Goal: Information Seeking & Learning: Find specific fact

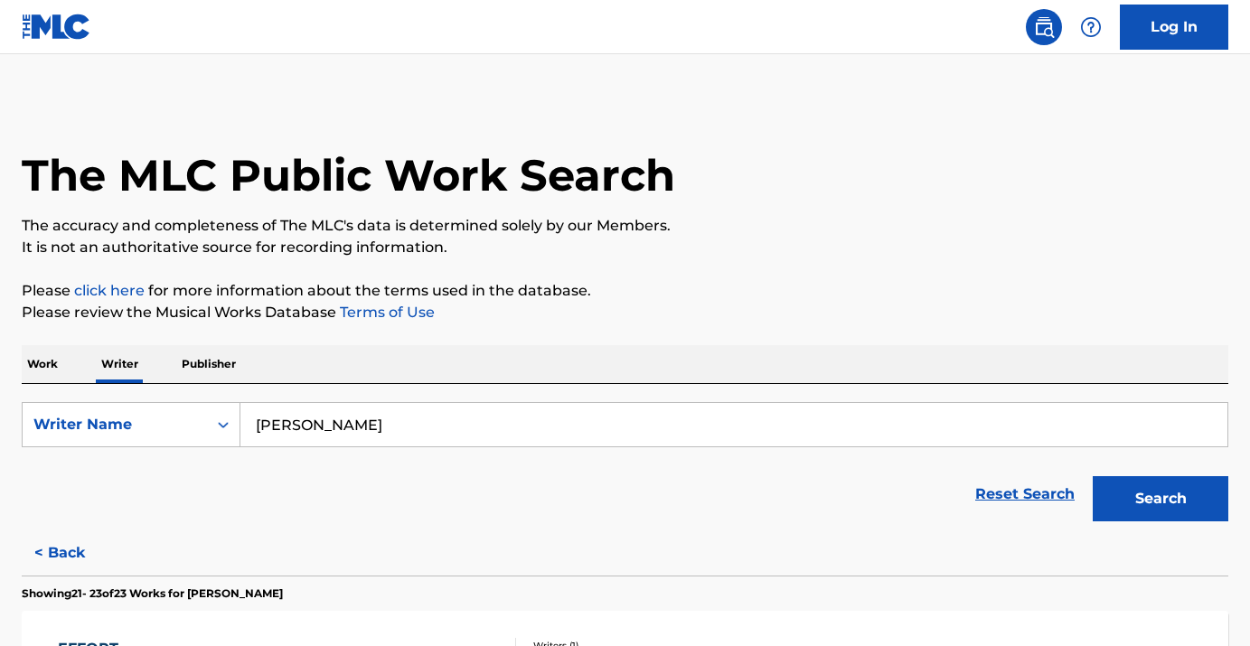
click at [331, 423] on input "james spaite" at bounding box center [733, 424] width 987 height 43
click at [209, 416] on div "Search Form" at bounding box center [223, 425] width 33 height 33
click at [61, 369] on p "Work" at bounding box center [43, 364] width 42 height 38
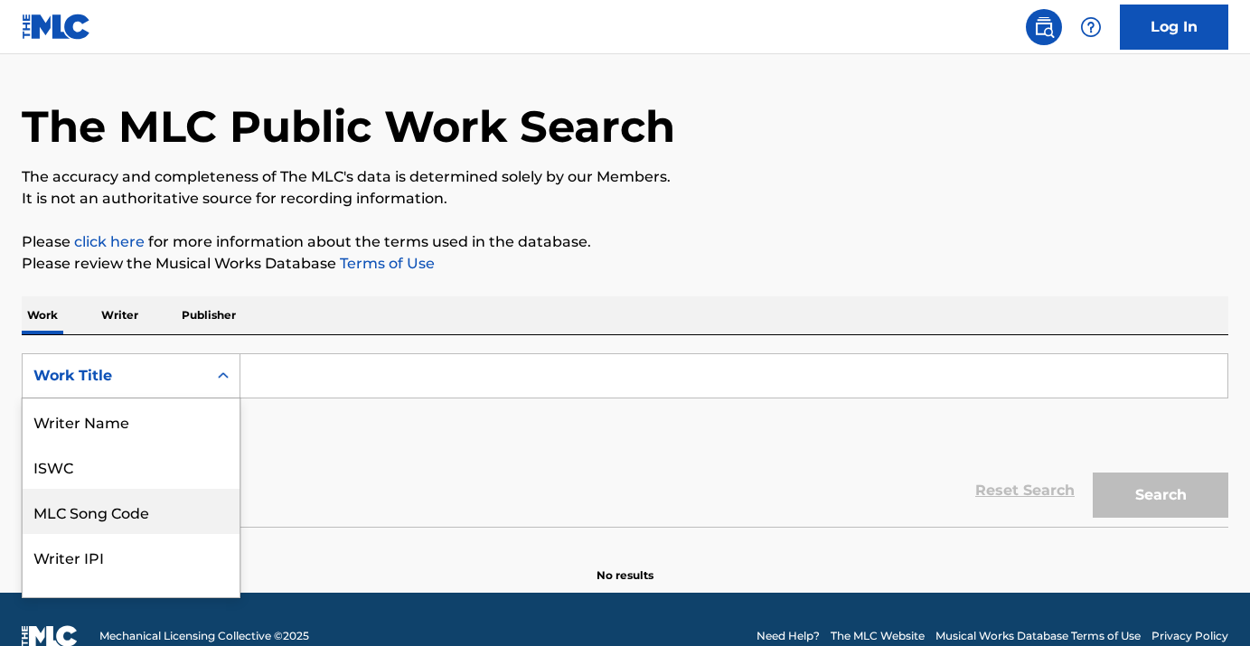
scroll to position [73, 0]
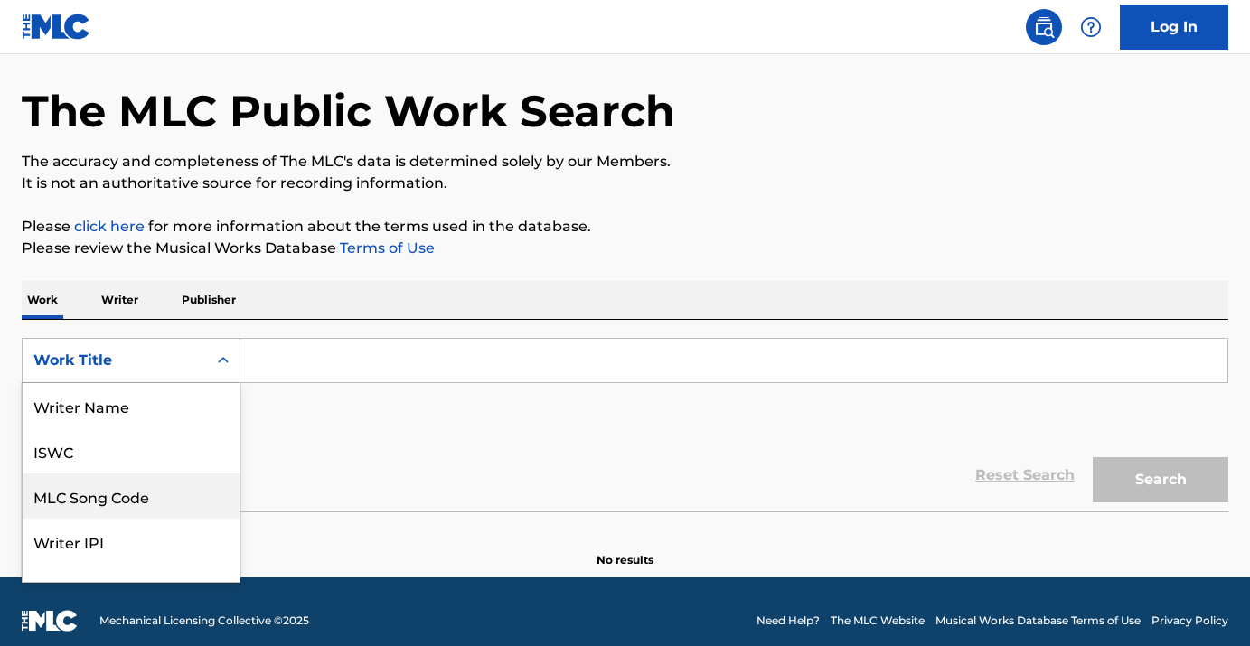
click at [99, 383] on div "MLC Song Code, 3 of 8. 8 results available. Use Up and Down to choose options, …" at bounding box center [131, 360] width 219 height 45
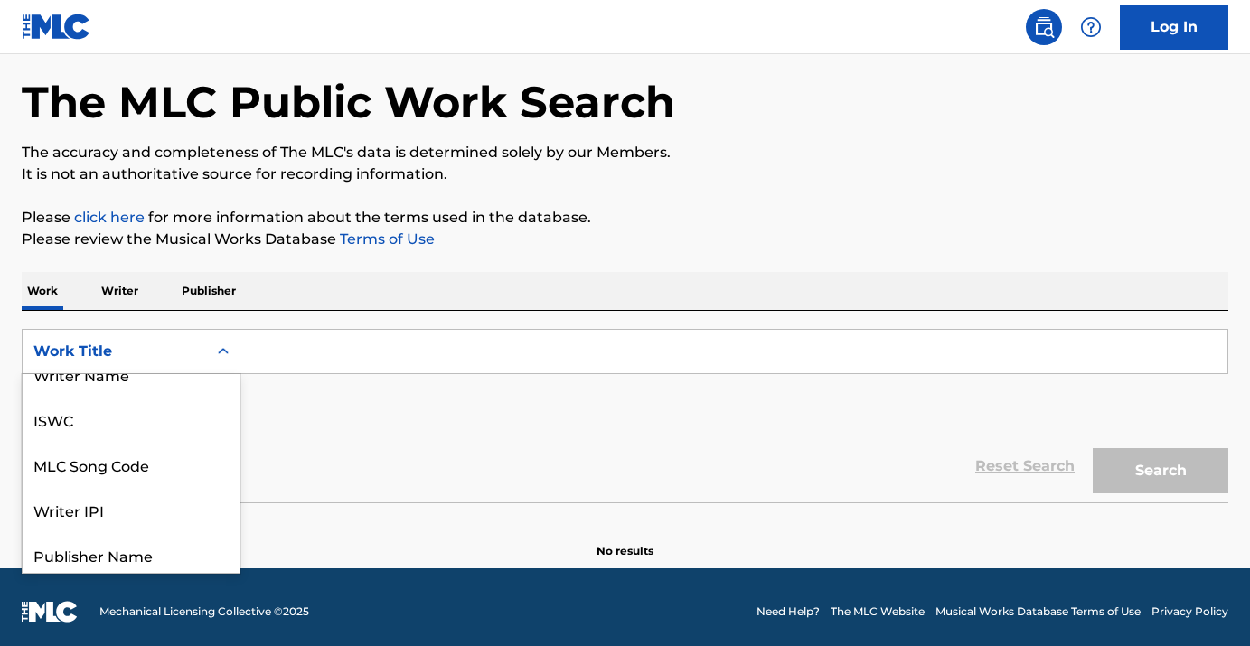
scroll to position [0, 0]
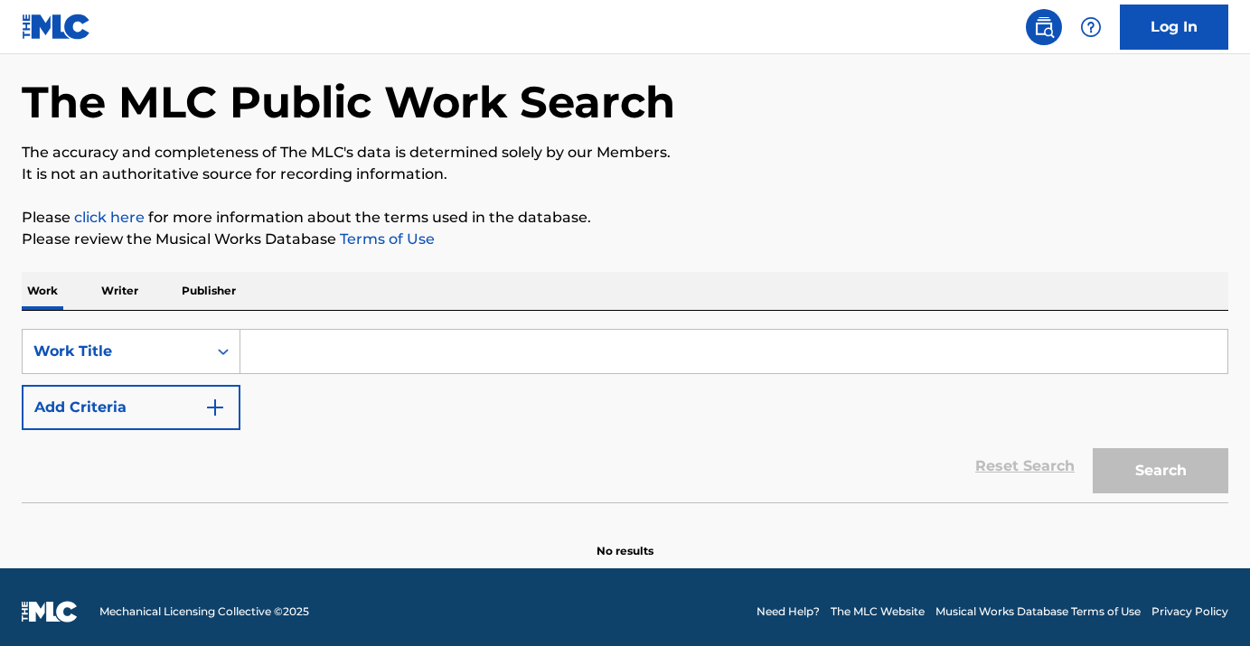
click at [280, 357] on input "Search Form" at bounding box center [733, 351] width 987 height 43
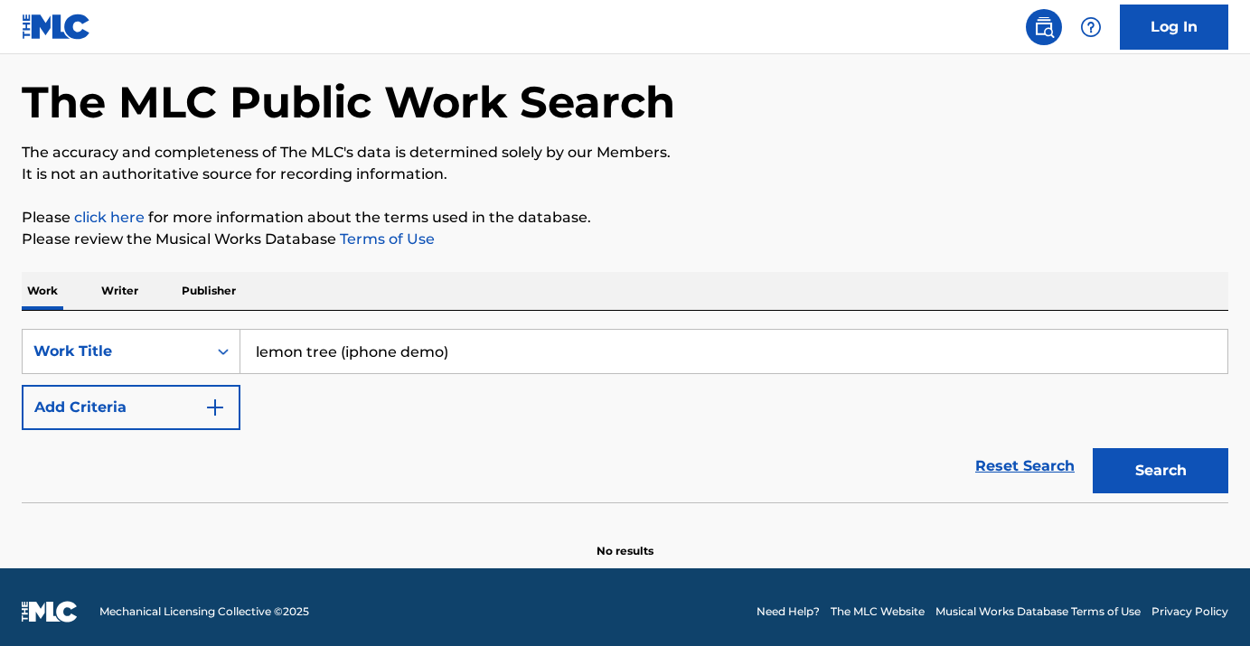
type input "lemon tree (iphone demo)"
click at [1093, 448] on button "Search" at bounding box center [1161, 470] width 136 height 45
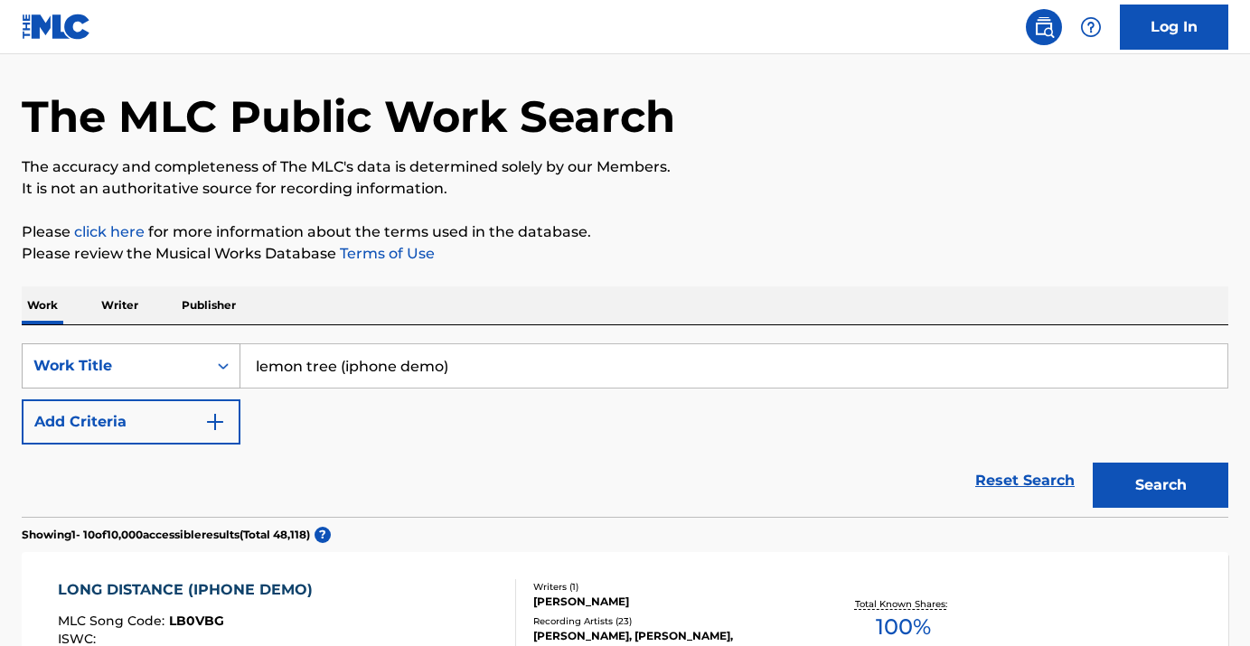
click at [182, 389] on div "Work Title" at bounding box center [131, 366] width 219 height 45
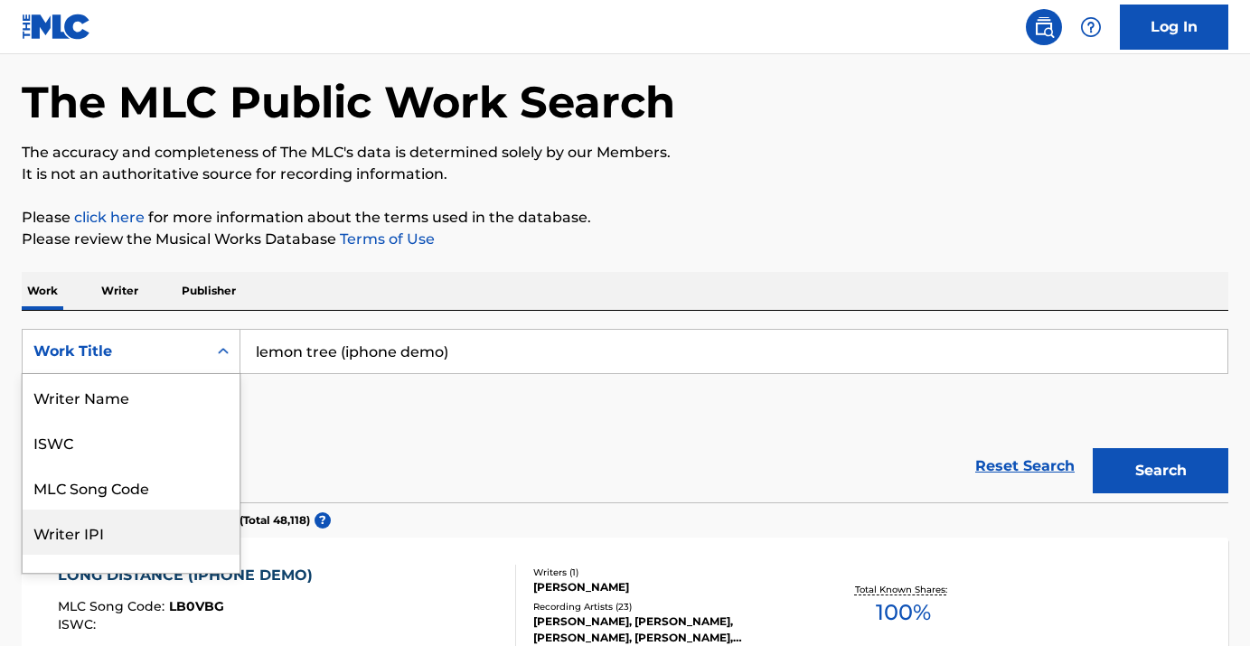
scroll to position [90, 0]
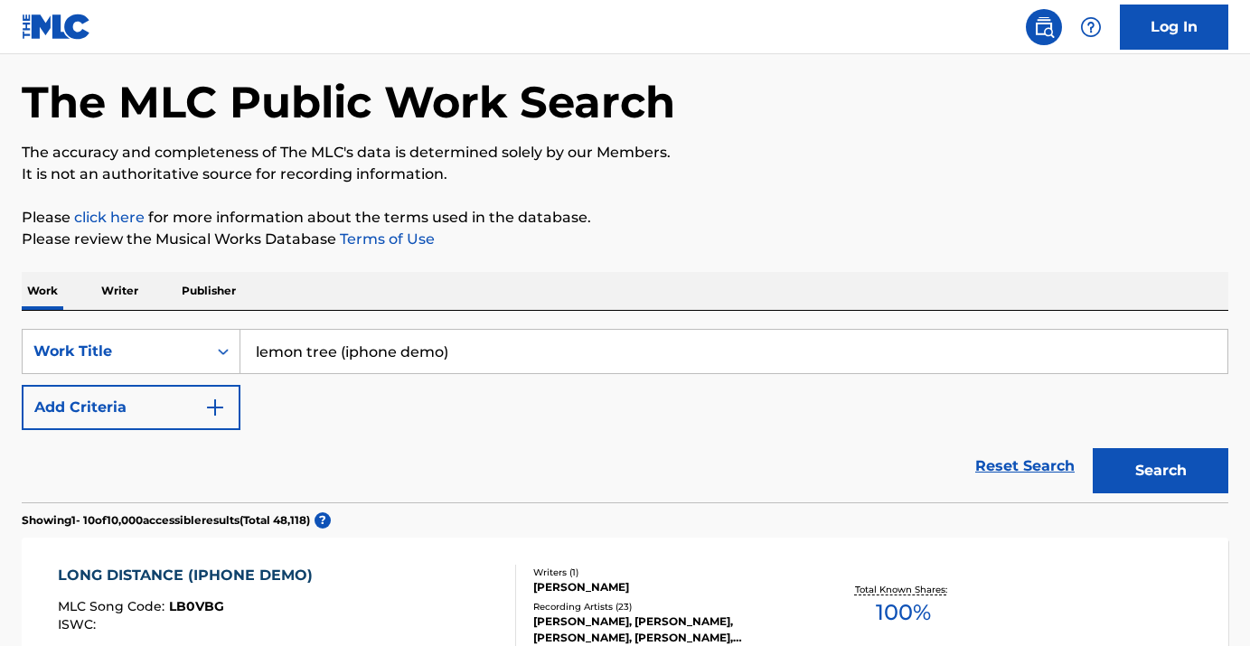
click at [110, 295] on p "Writer" at bounding box center [120, 291] width 48 height 38
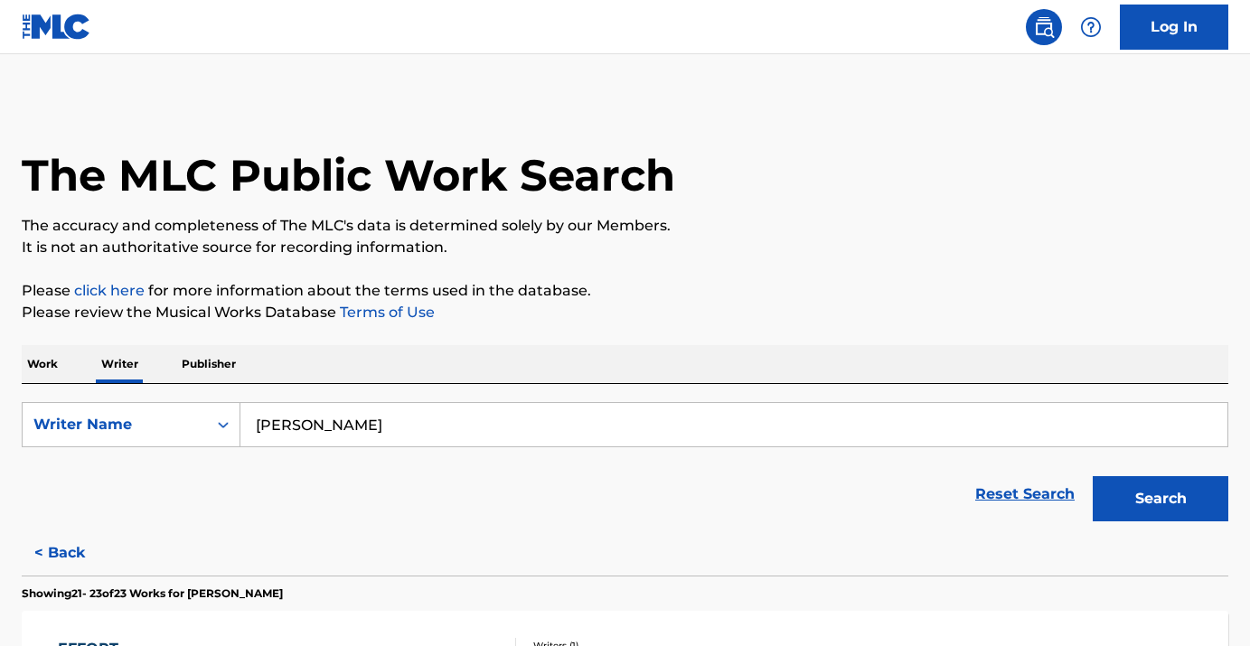
click at [342, 419] on input "james spaite" at bounding box center [733, 424] width 987 height 43
type input "[PERSON_NAME]"
click at [1093, 476] on button "Search" at bounding box center [1161, 498] width 136 height 45
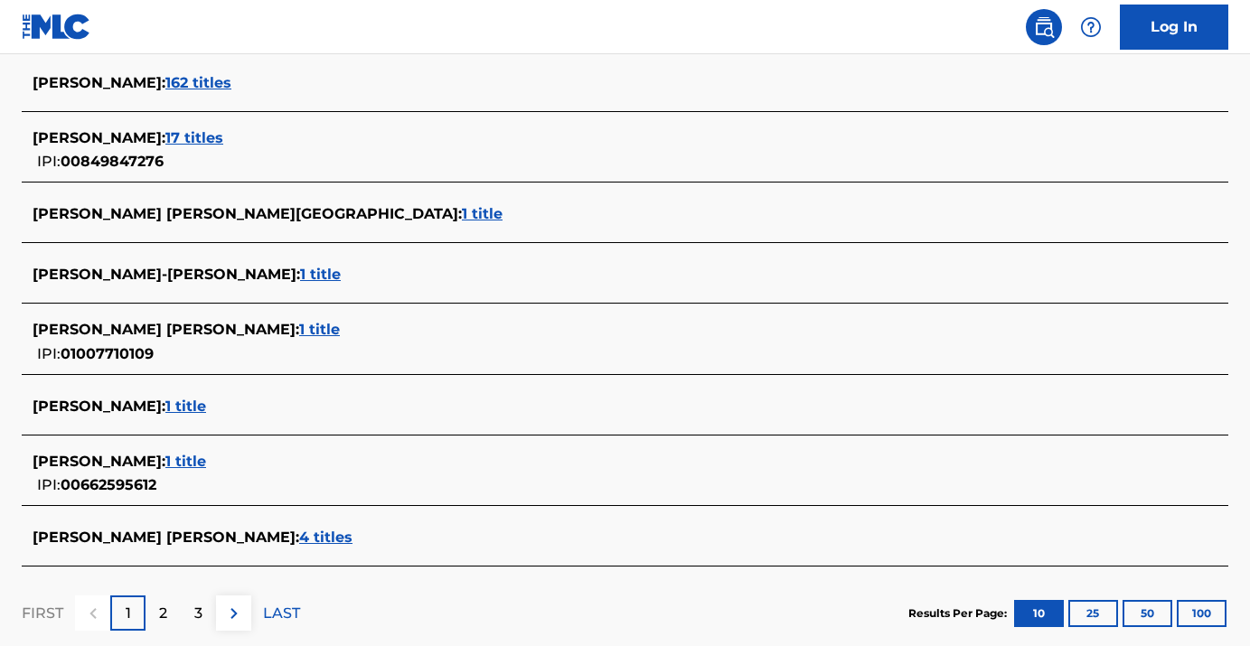
scroll to position [670, 0]
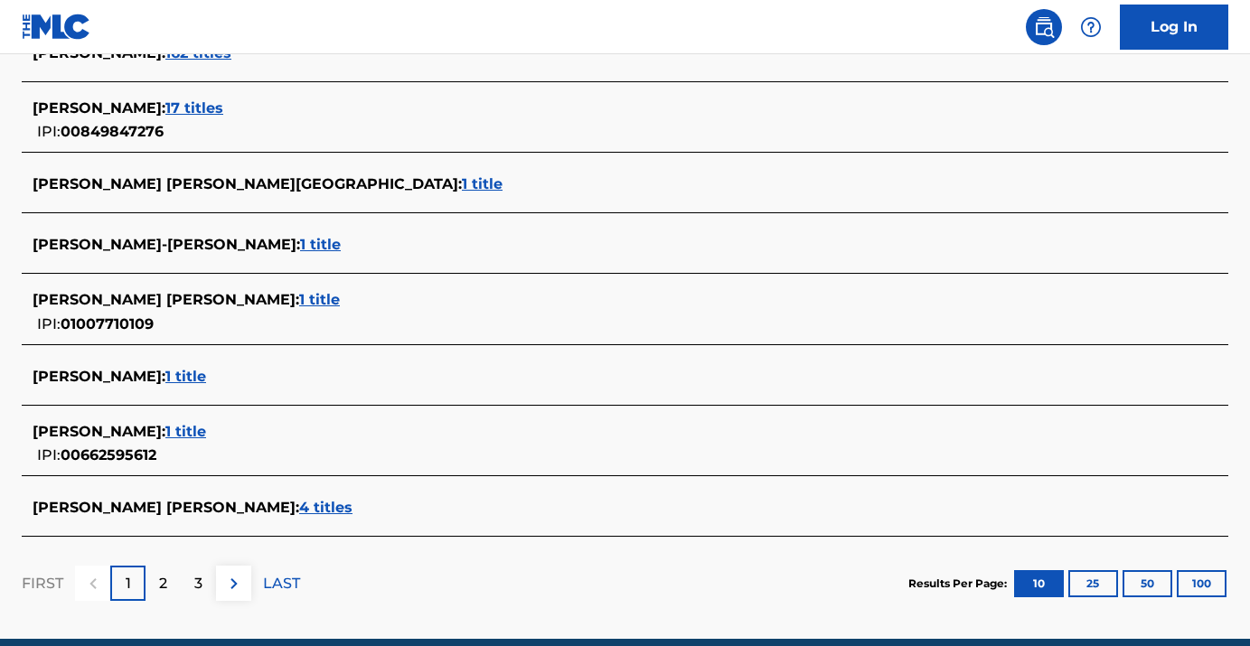
click at [159, 582] on p "2" at bounding box center [163, 584] width 8 height 22
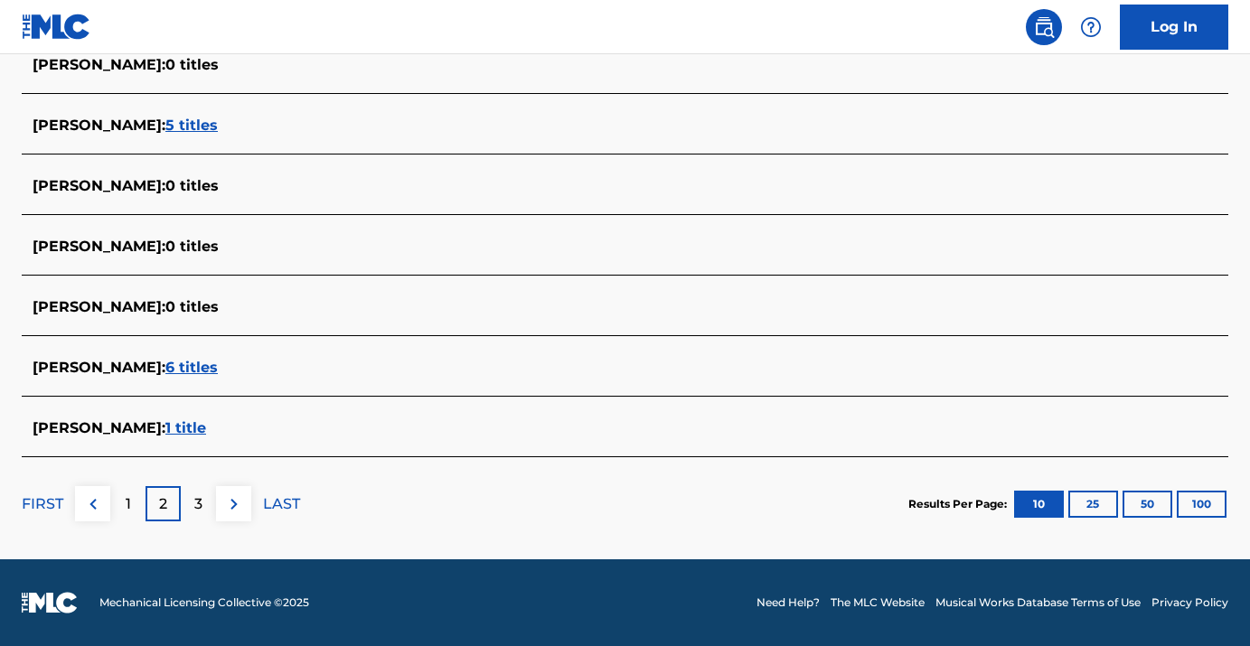
click at [200, 503] on p "3" at bounding box center [198, 505] width 8 height 22
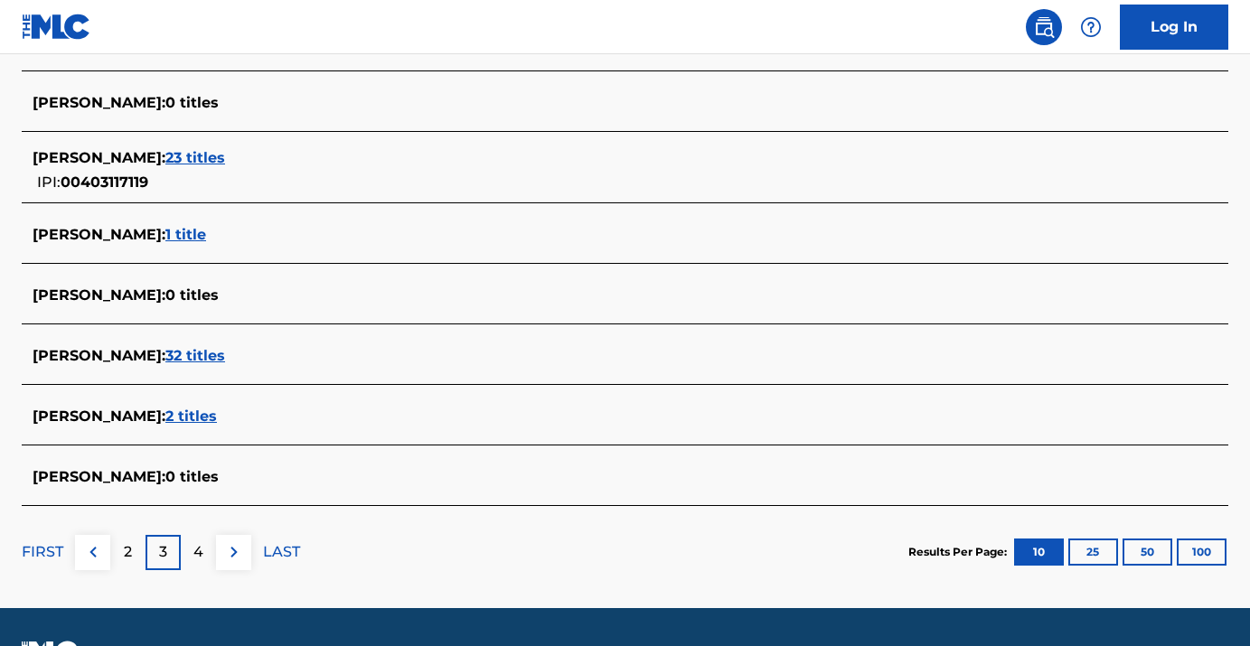
scroll to position [718, 0]
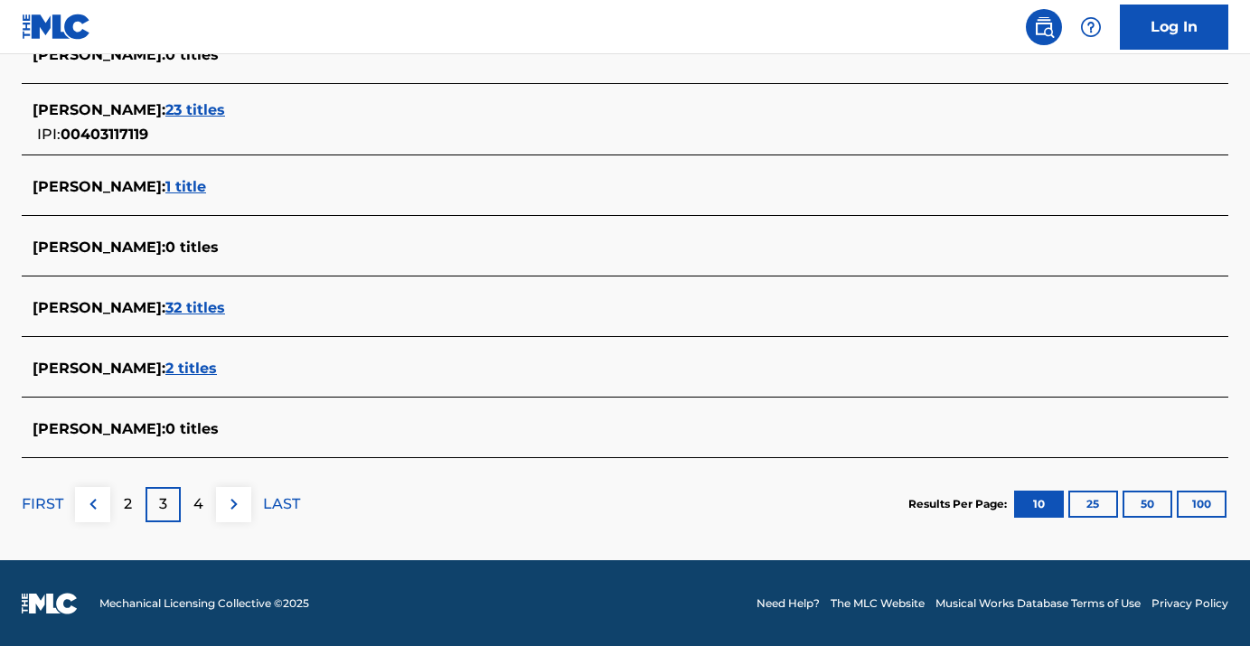
click at [194, 510] on p "4" at bounding box center [198, 505] width 10 height 22
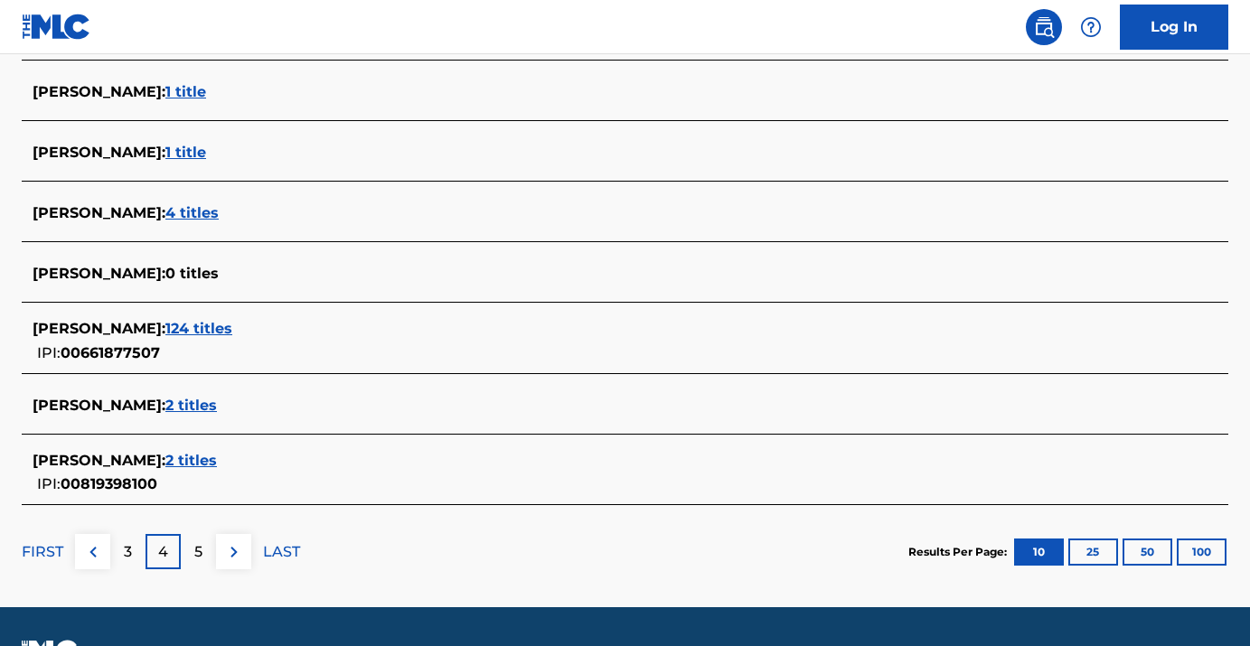
scroll to position [729, 0]
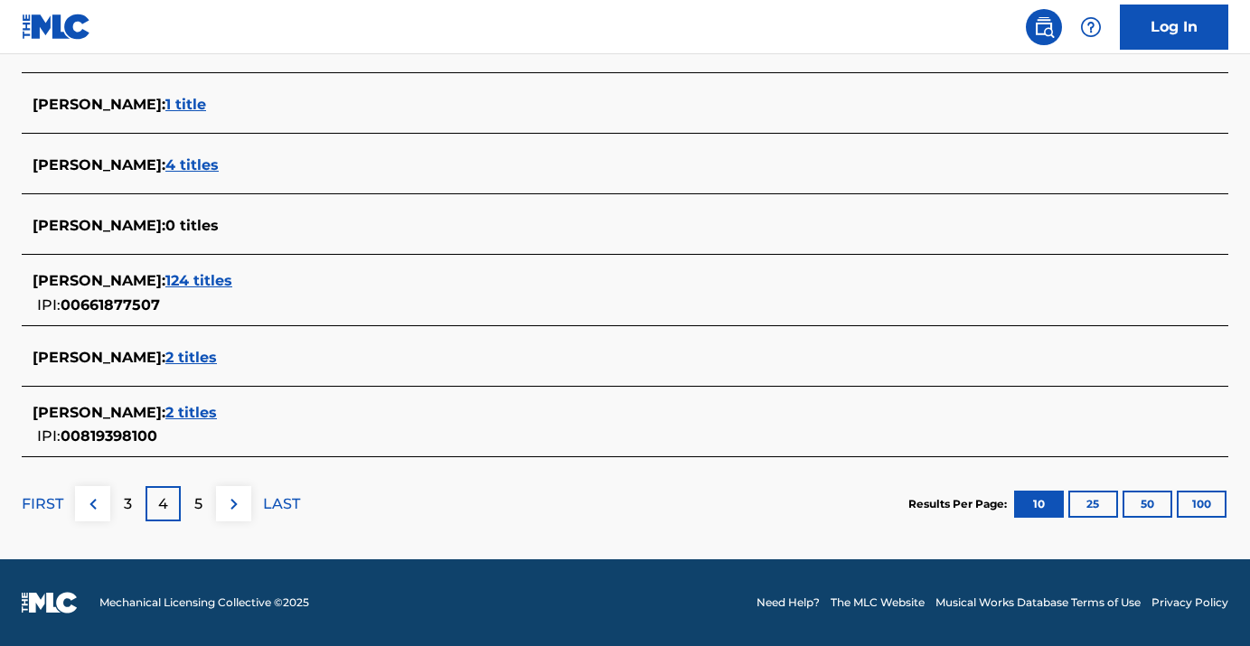
click at [188, 502] on div "5" at bounding box center [198, 503] width 35 height 35
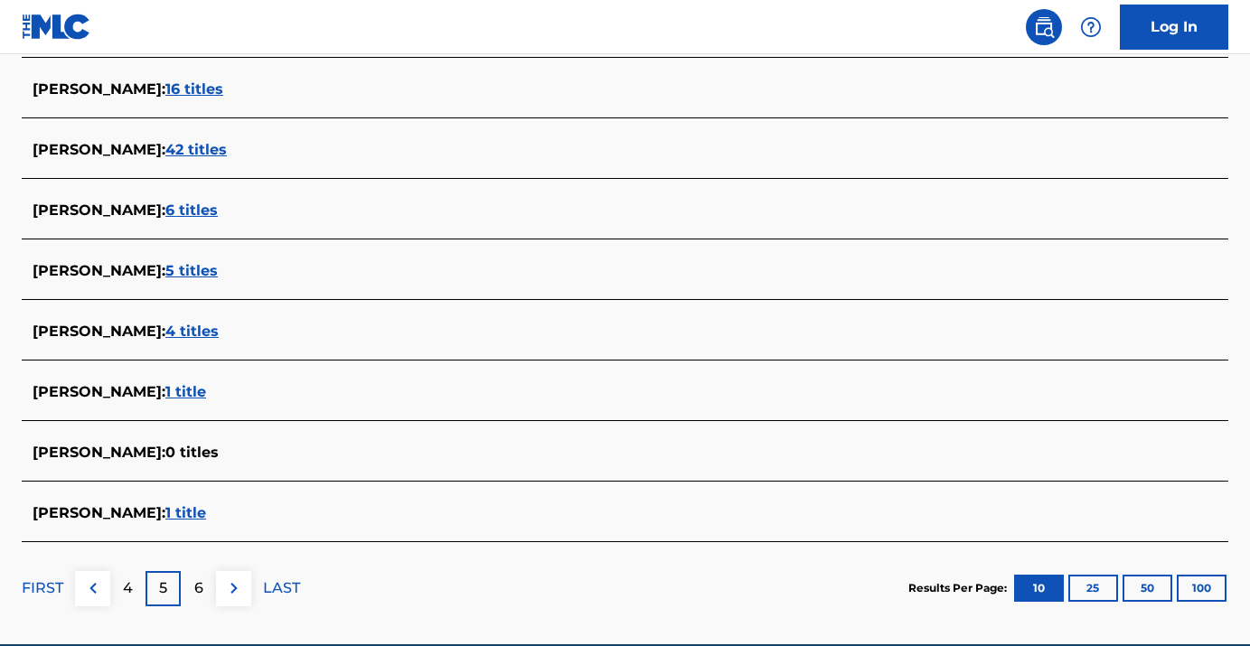
scroll to position [718, 0]
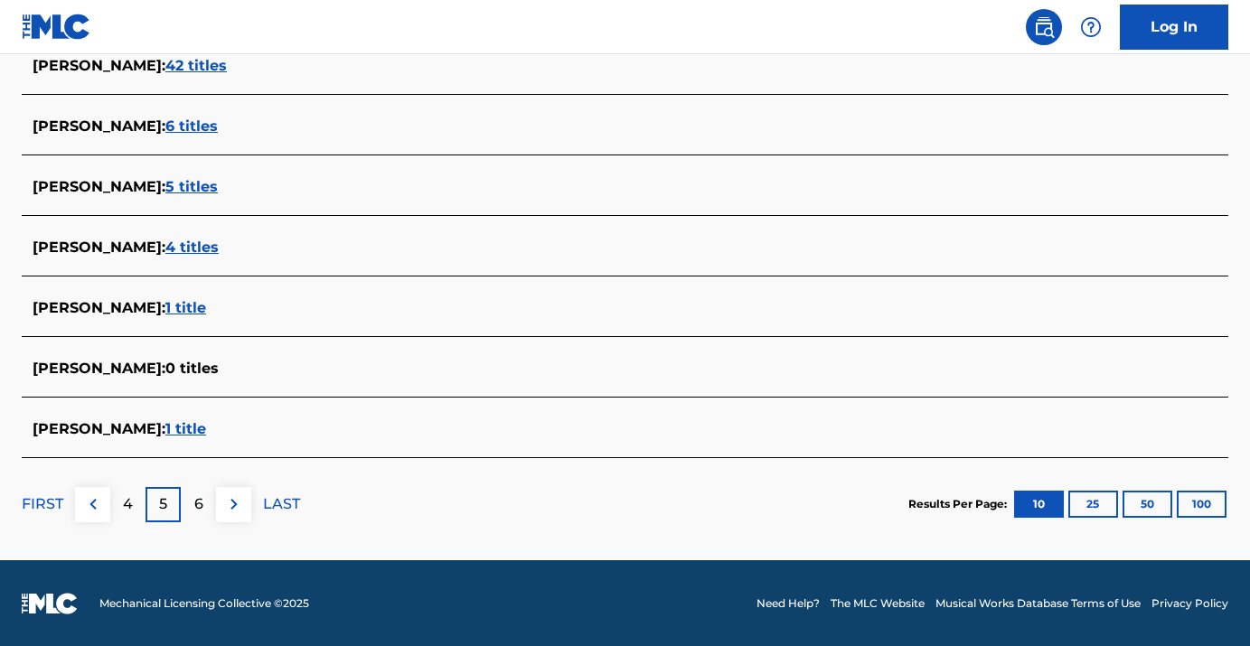
click at [55, 511] on p "FIRST" at bounding box center [43, 505] width 42 height 22
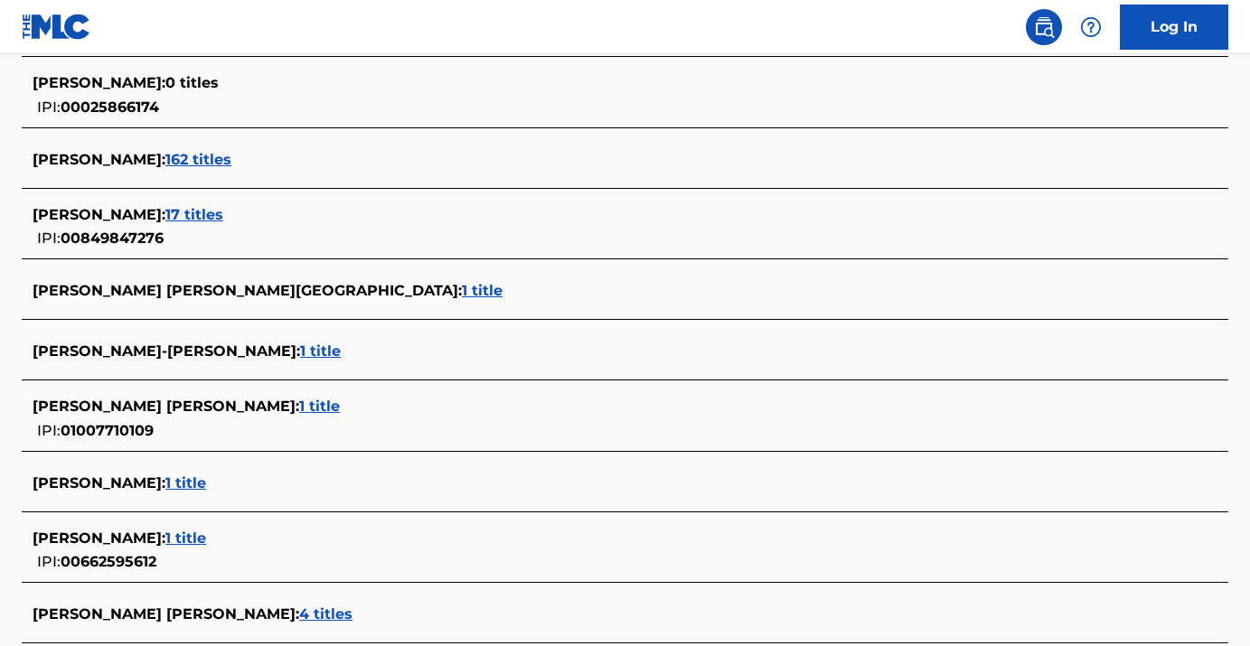
scroll to position [560, 0]
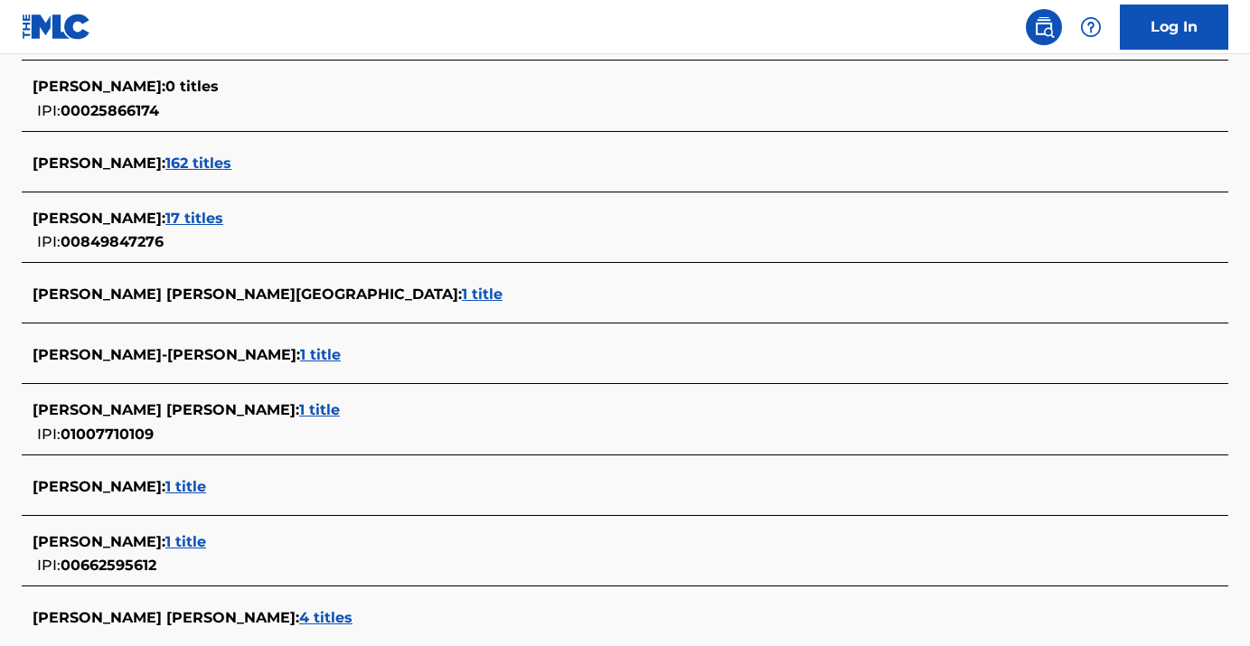
click at [221, 214] on span "17 titles" at bounding box center [194, 218] width 58 height 17
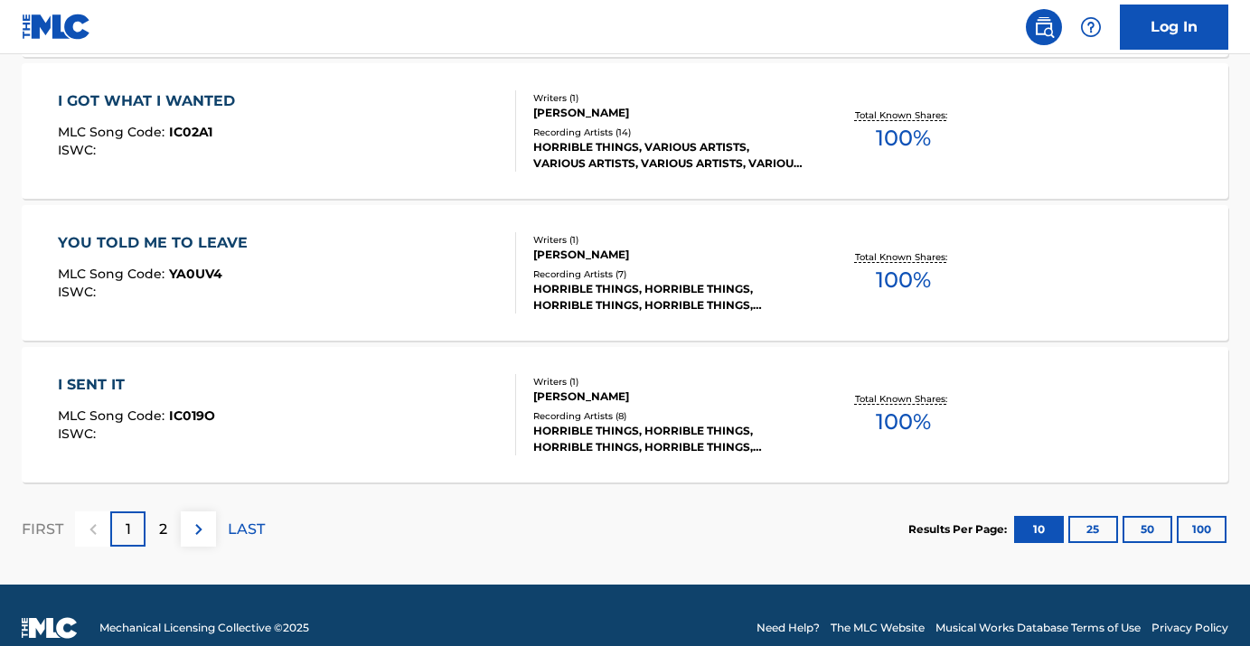
scroll to position [1567, 0]
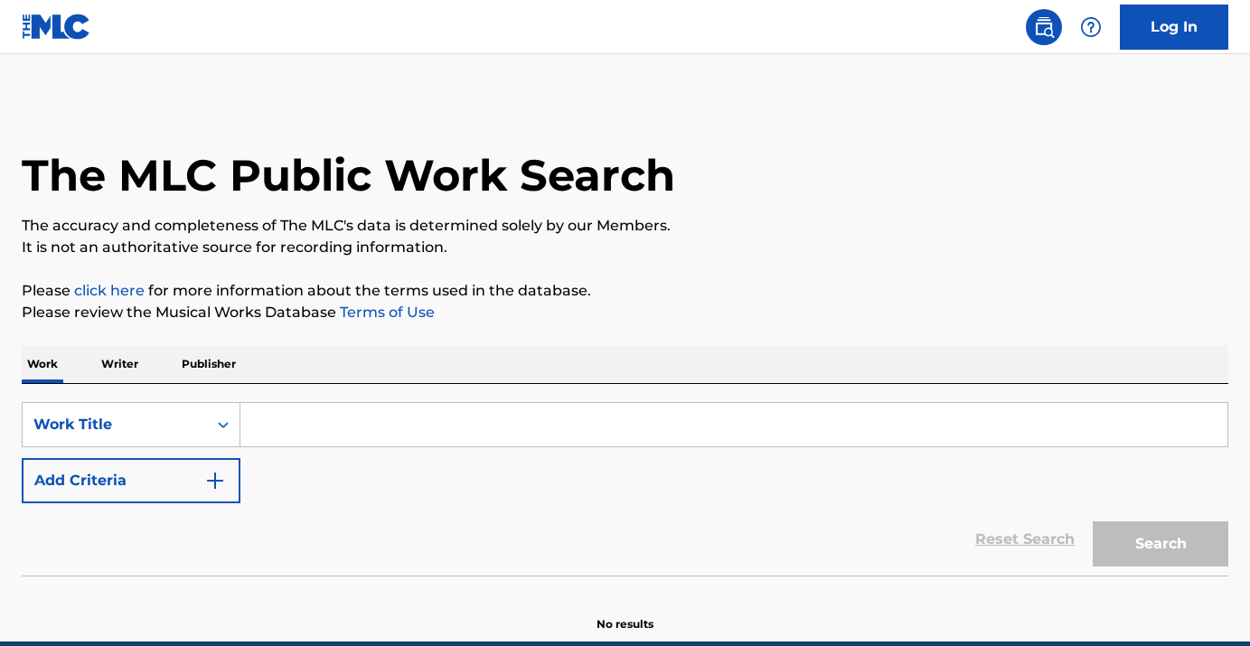
click at [120, 356] on p "Writer" at bounding box center [120, 364] width 48 height 38
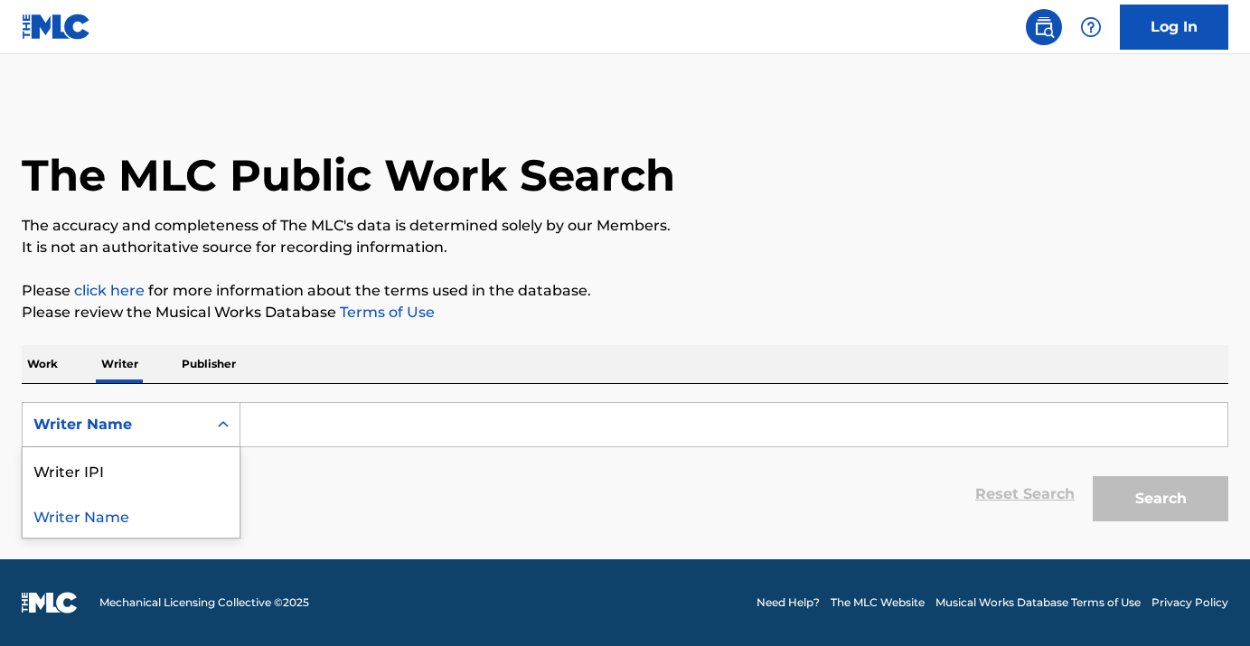
click at [155, 443] on div "Writer Name" at bounding box center [131, 424] width 219 height 45
click at [178, 470] on div "Writer IPI" at bounding box center [131, 469] width 217 height 45
click at [294, 415] on input "Search Form" at bounding box center [733, 424] width 987 height 43
click at [207, 432] on div "Search Form" at bounding box center [223, 425] width 33 height 33
click at [199, 475] on div "Writer Name" at bounding box center [131, 469] width 217 height 45
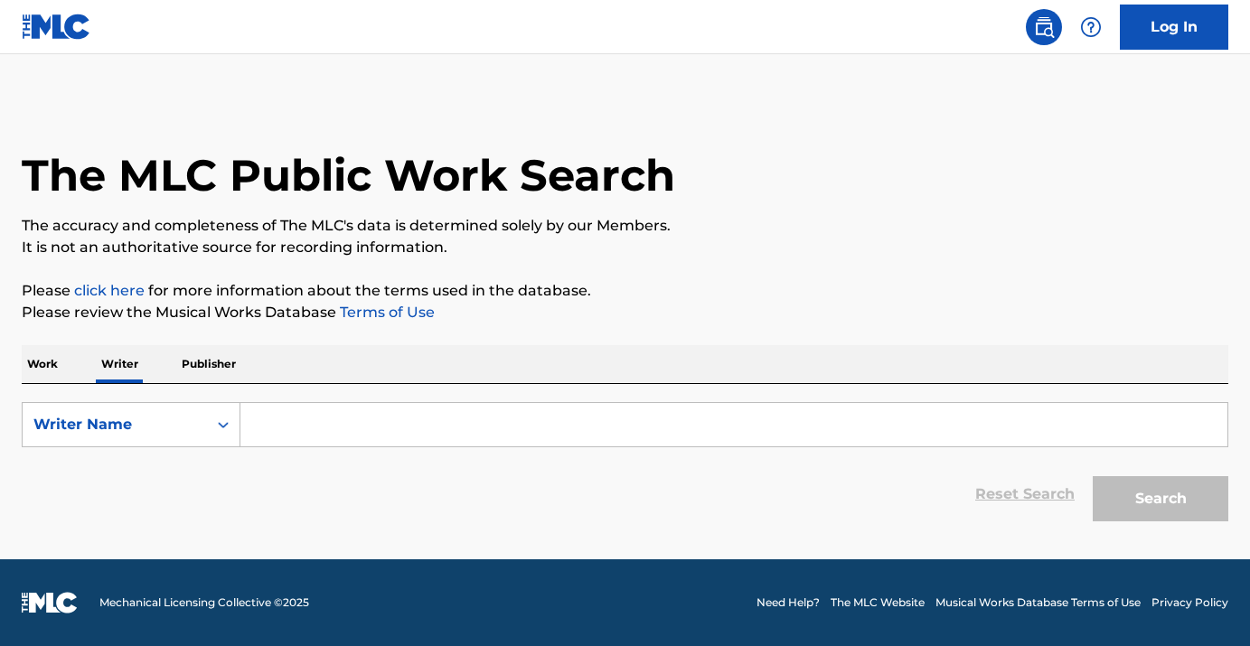
click at [299, 423] on input "Search Form" at bounding box center [733, 424] width 987 height 43
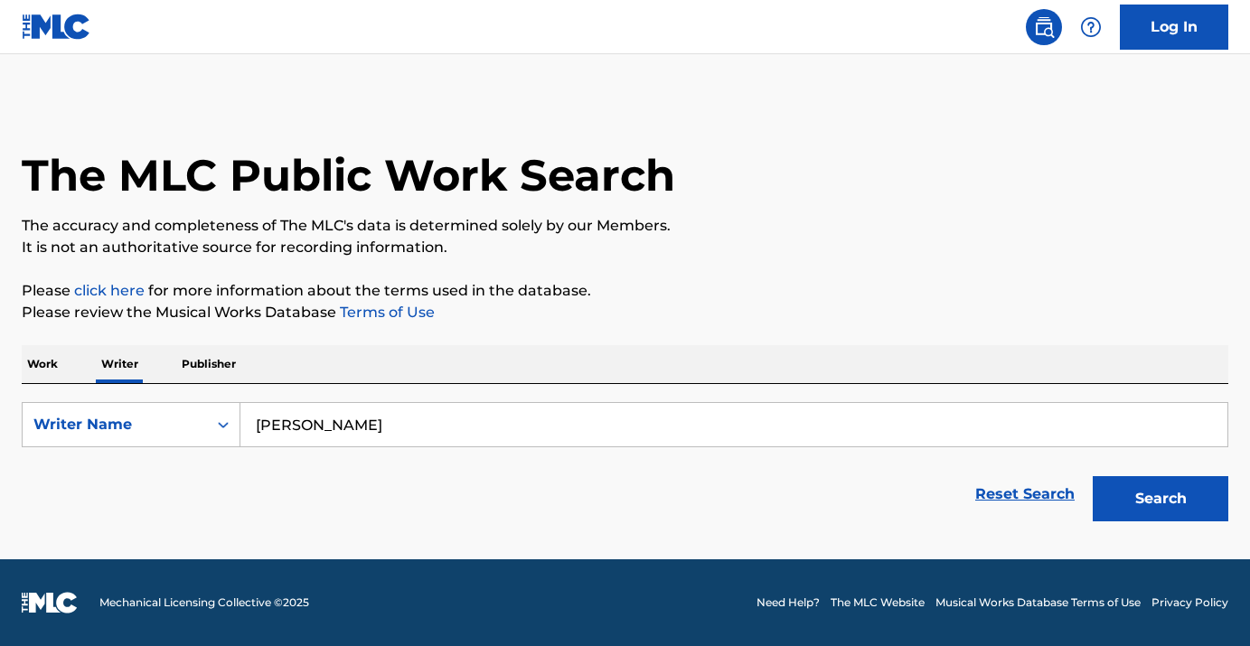
type input "[PERSON_NAME]"
click at [1168, 504] on button "Search" at bounding box center [1161, 498] width 136 height 45
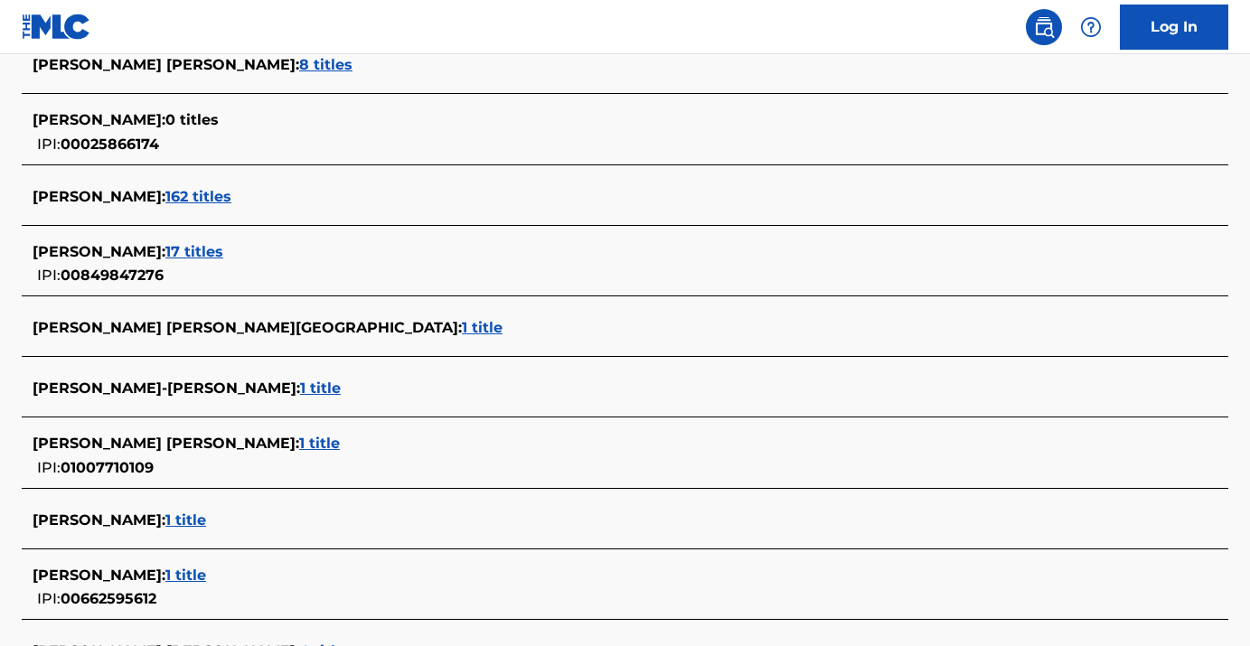
scroll to position [536, 0]
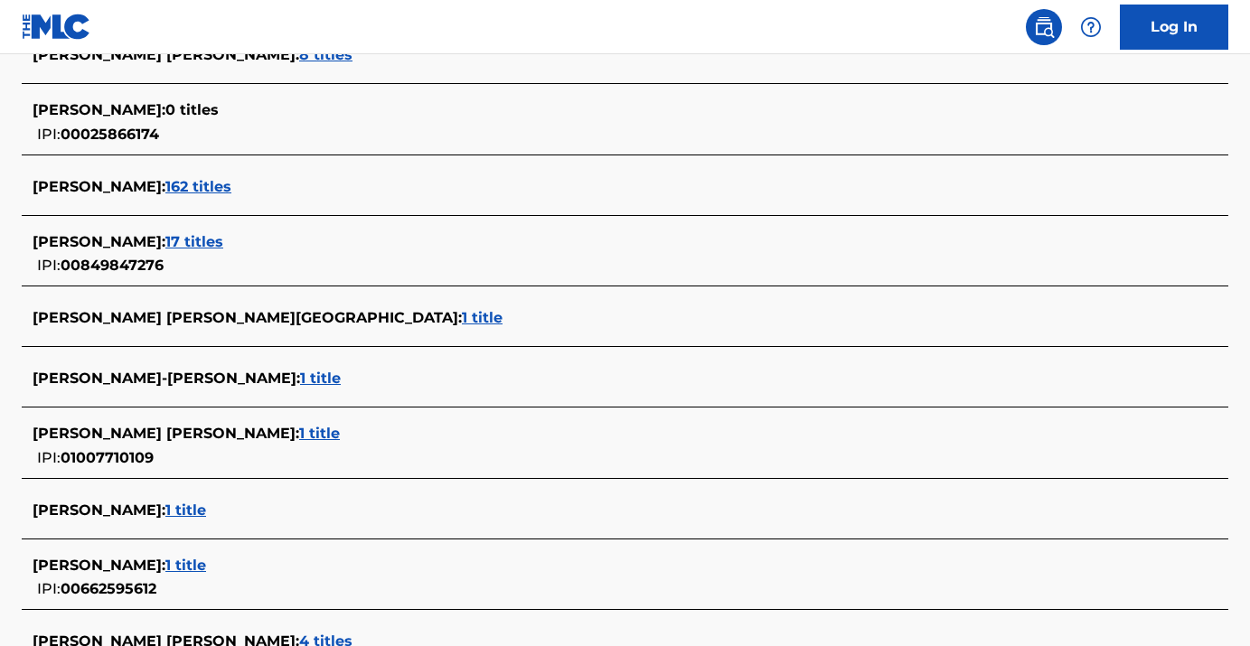
click at [206, 516] on span "1 title" at bounding box center [185, 510] width 41 height 17
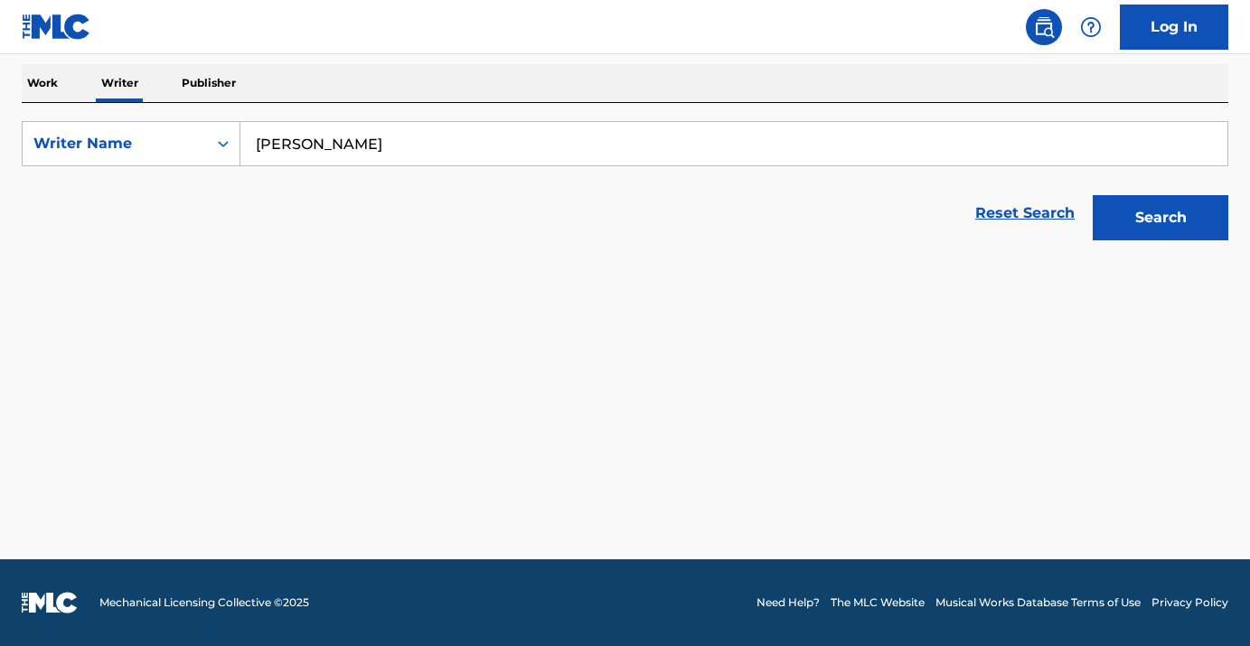
scroll to position [281, 0]
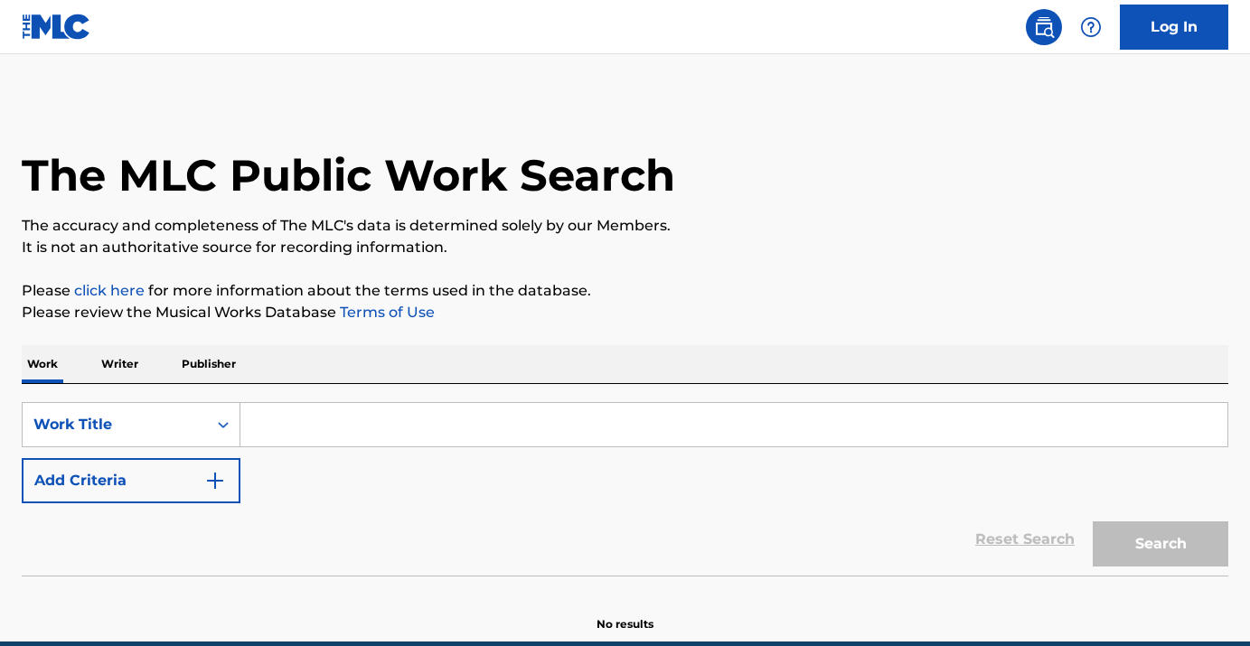
click at [114, 360] on p "Writer" at bounding box center [120, 364] width 48 height 38
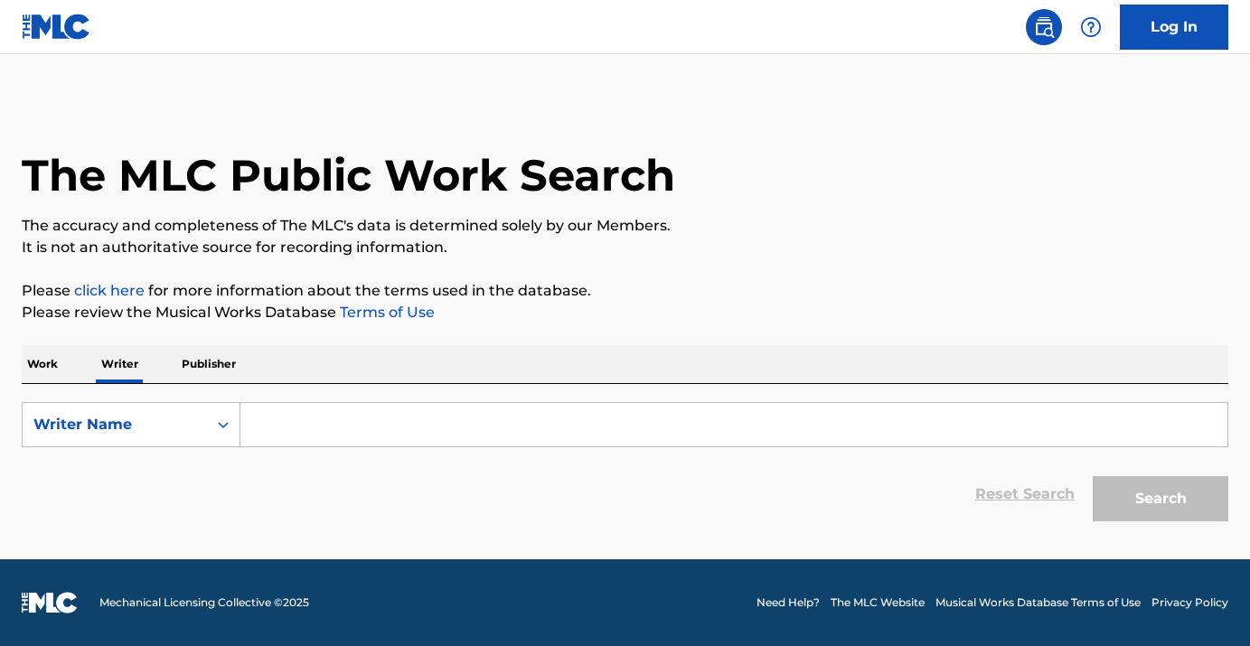
click at [329, 415] on input "Search Form" at bounding box center [733, 424] width 987 height 43
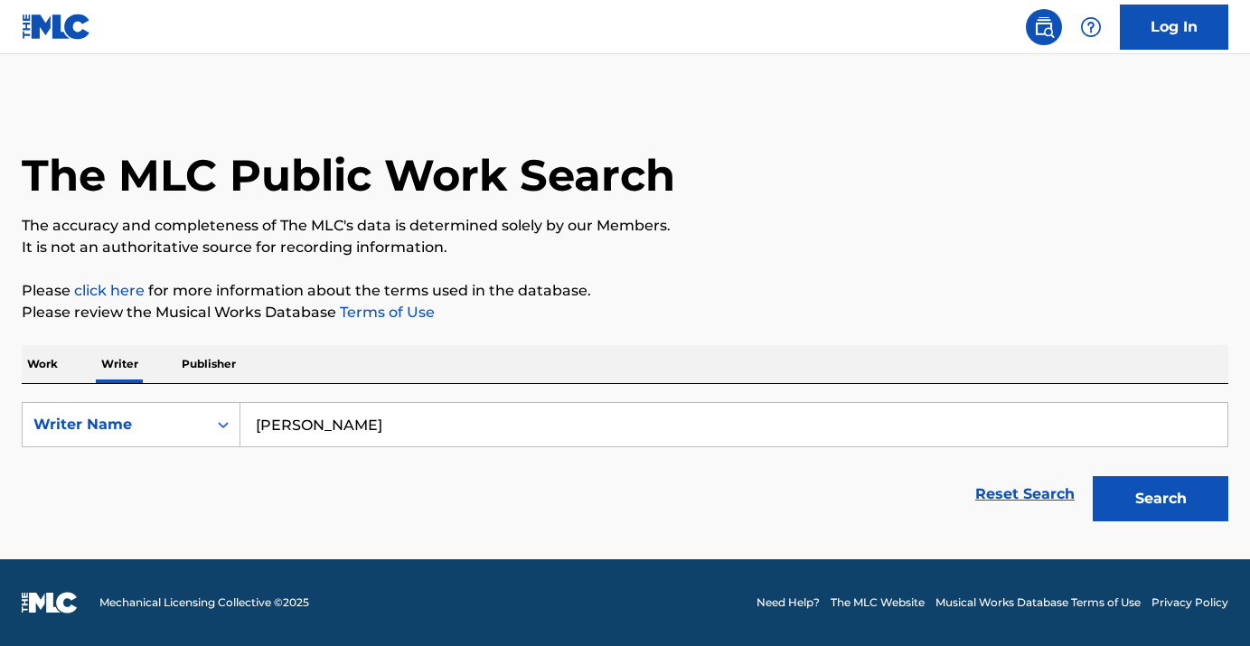
type input "tim reynolds"
click at [1093, 476] on button "Search" at bounding box center [1161, 498] width 136 height 45
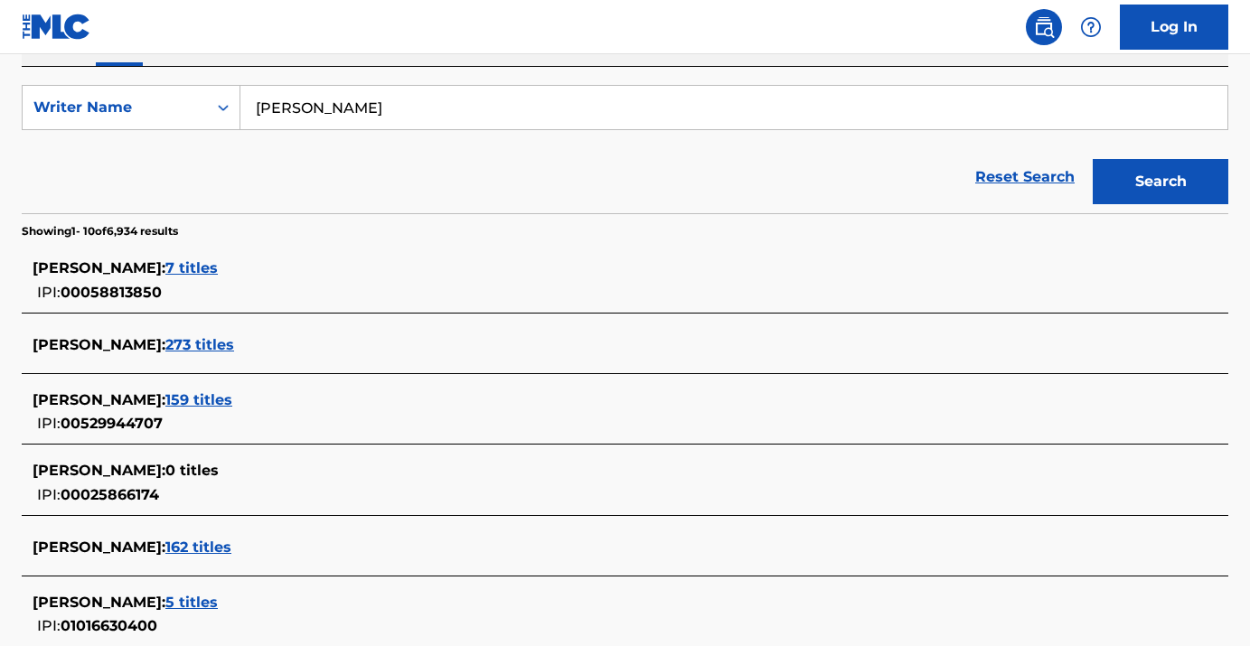
scroll to position [408, 0]
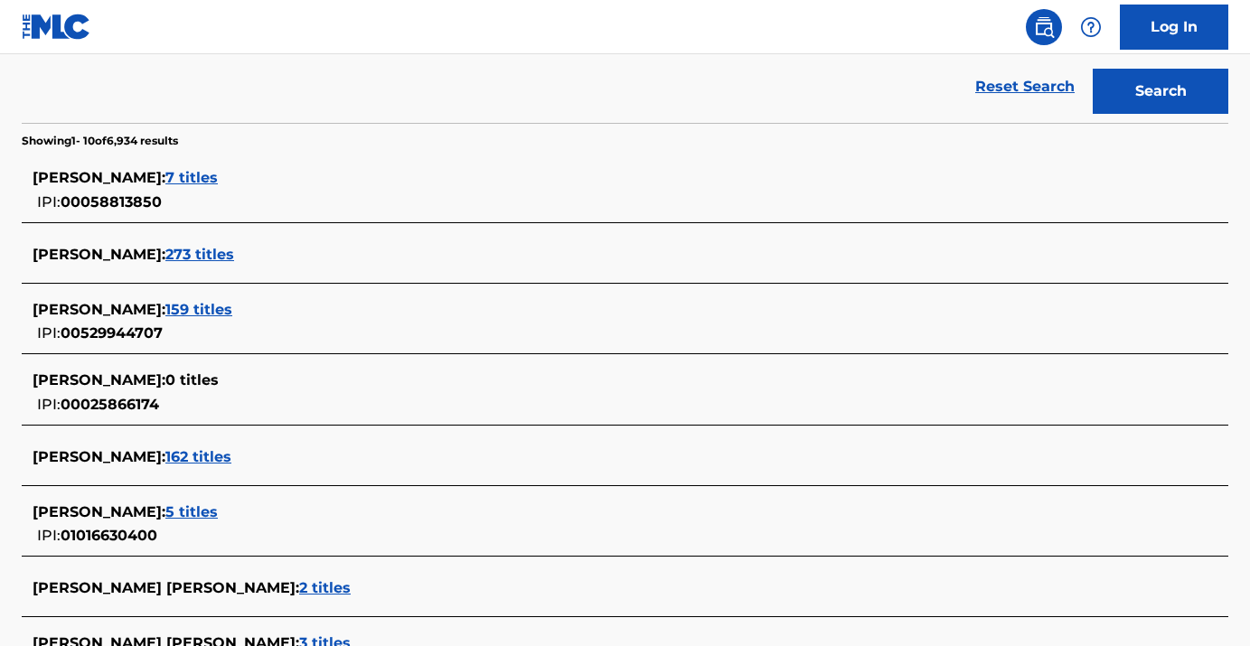
click at [181, 513] on span "5 titles" at bounding box center [191, 512] width 52 height 17
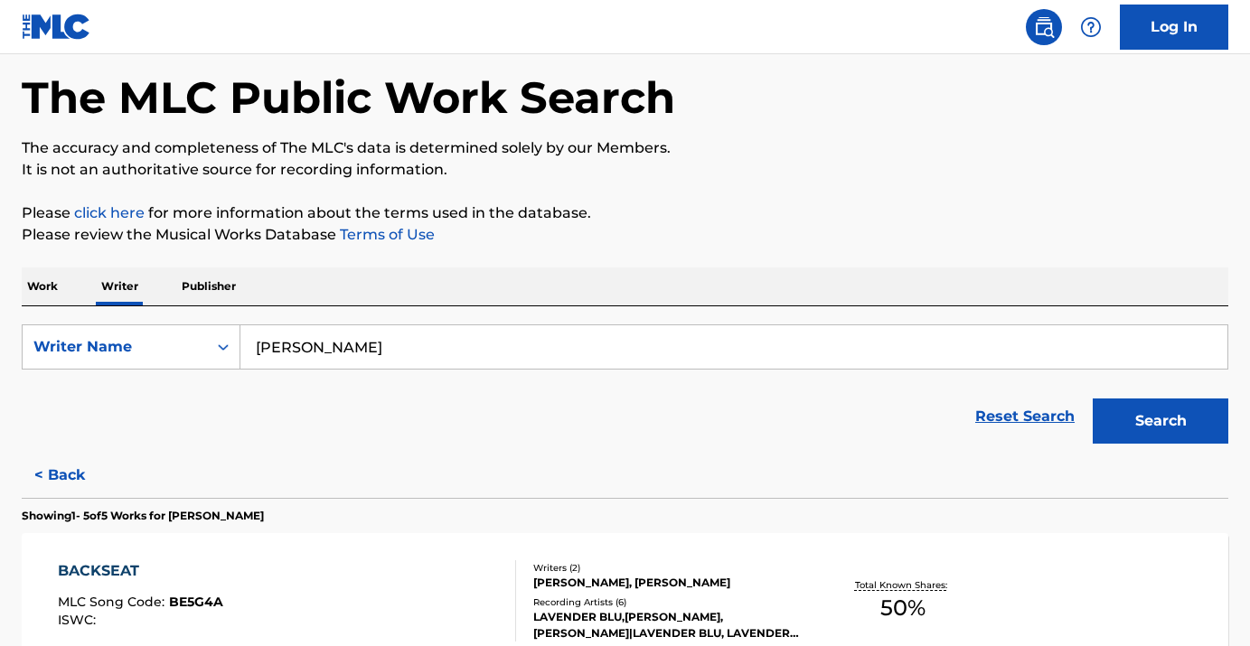
scroll to position [77, 0]
click at [191, 287] on p "Publisher" at bounding box center [208, 287] width 65 height 38
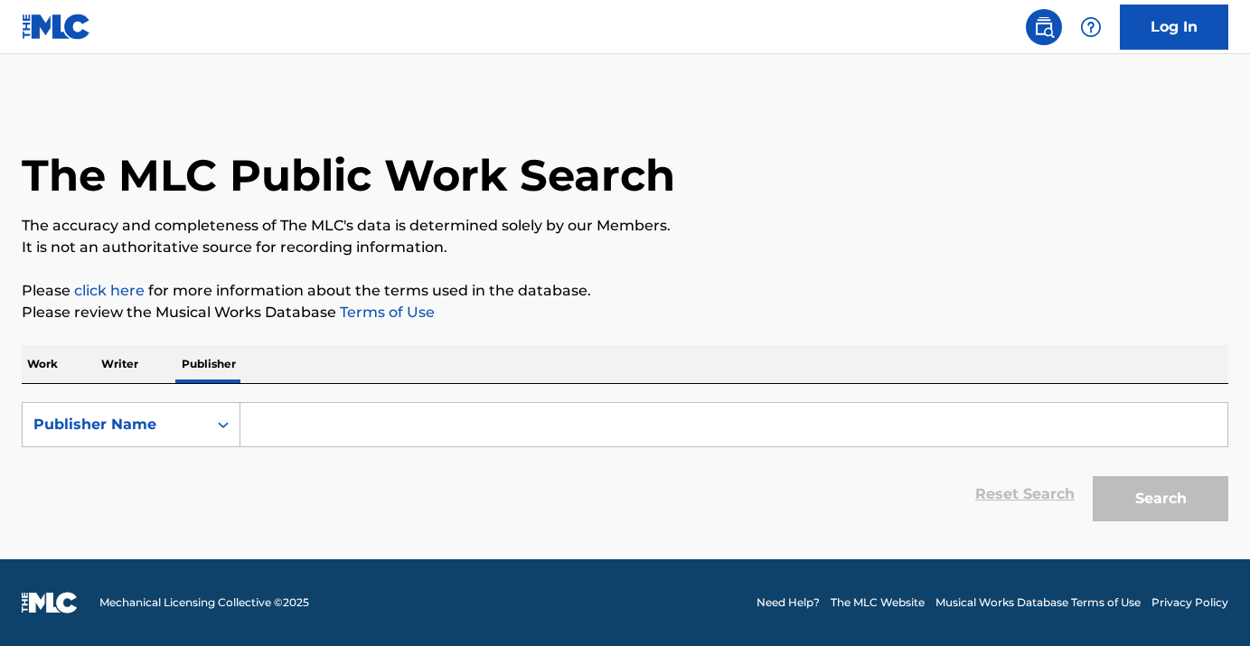
click at [130, 357] on p "Writer" at bounding box center [120, 364] width 48 height 38
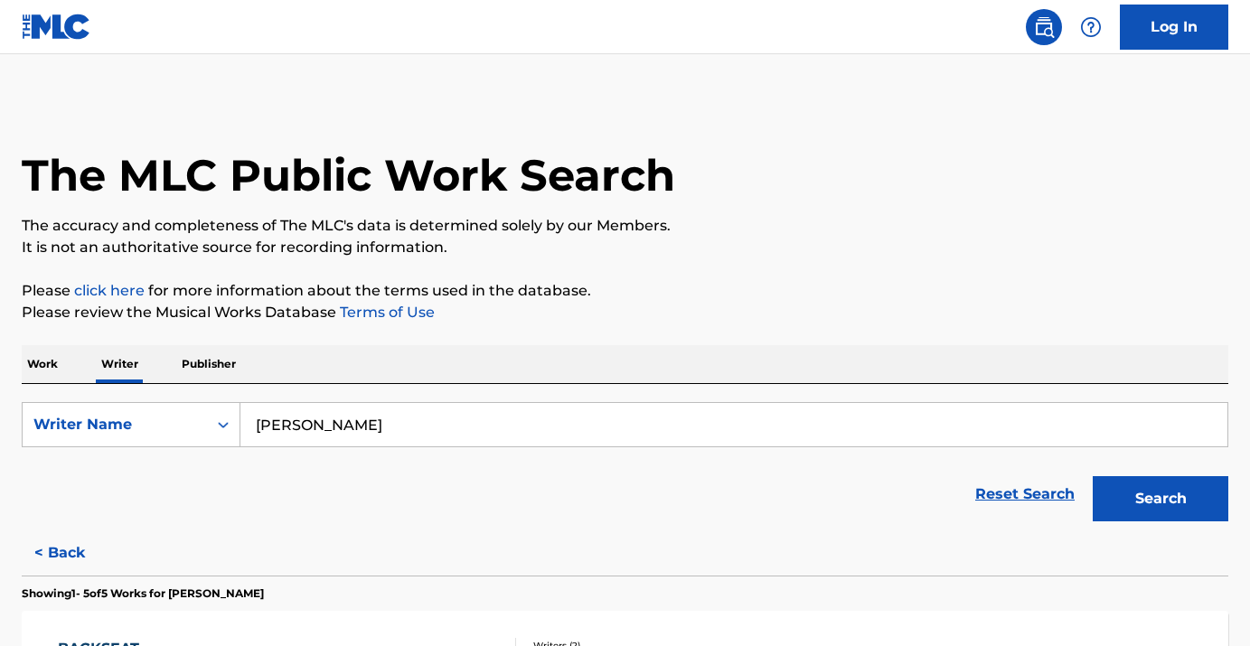
click at [33, 362] on p "Work" at bounding box center [43, 364] width 42 height 38
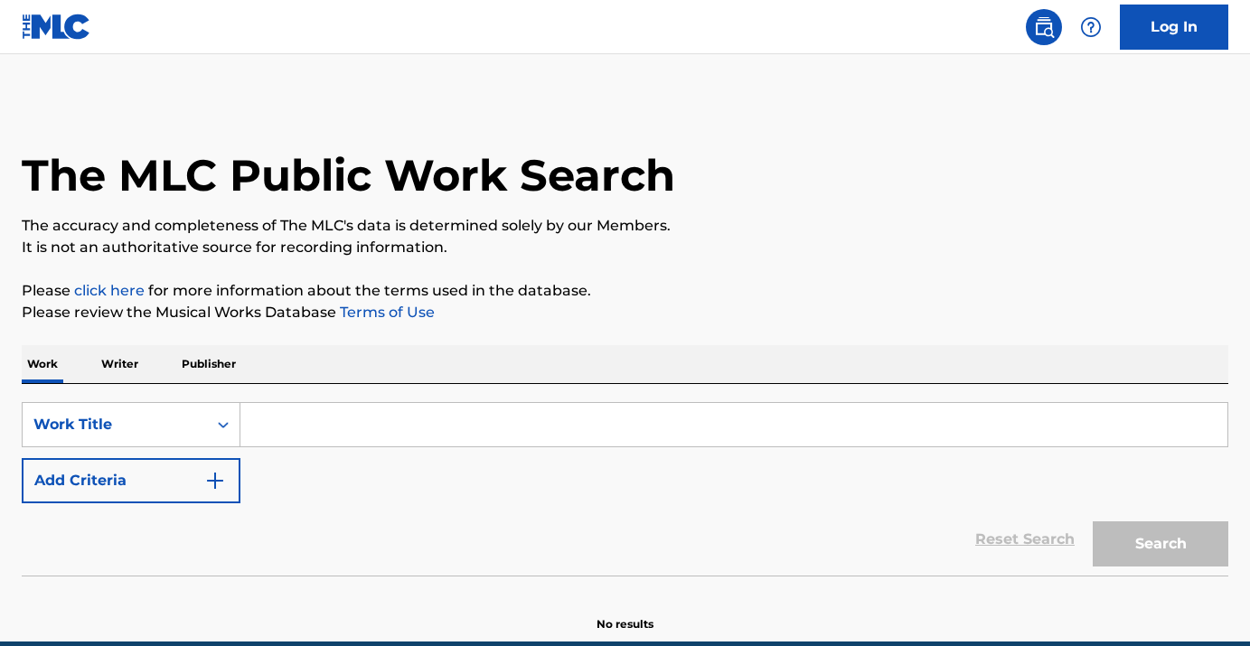
click at [296, 437] on input "Search Form" at bounding box center [733, 424] width 987 height 43
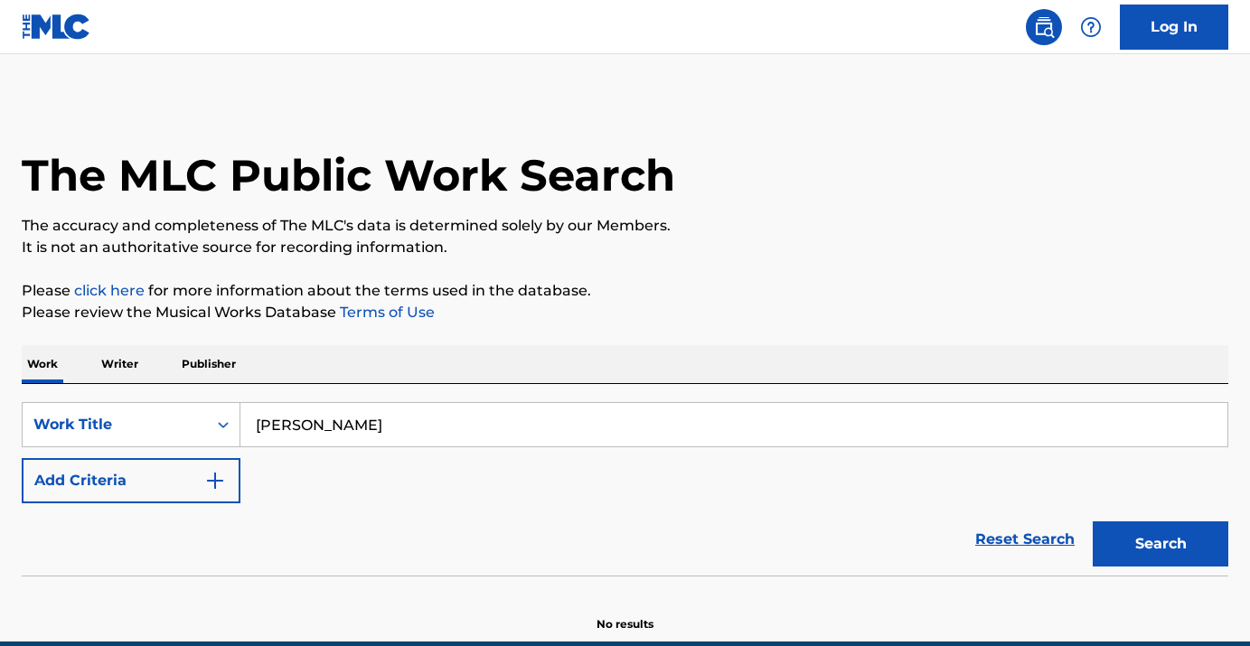
type input "cora"
click at [1154, 550] on button "Search" at bounding box center [1161, 544] width 136 height 45
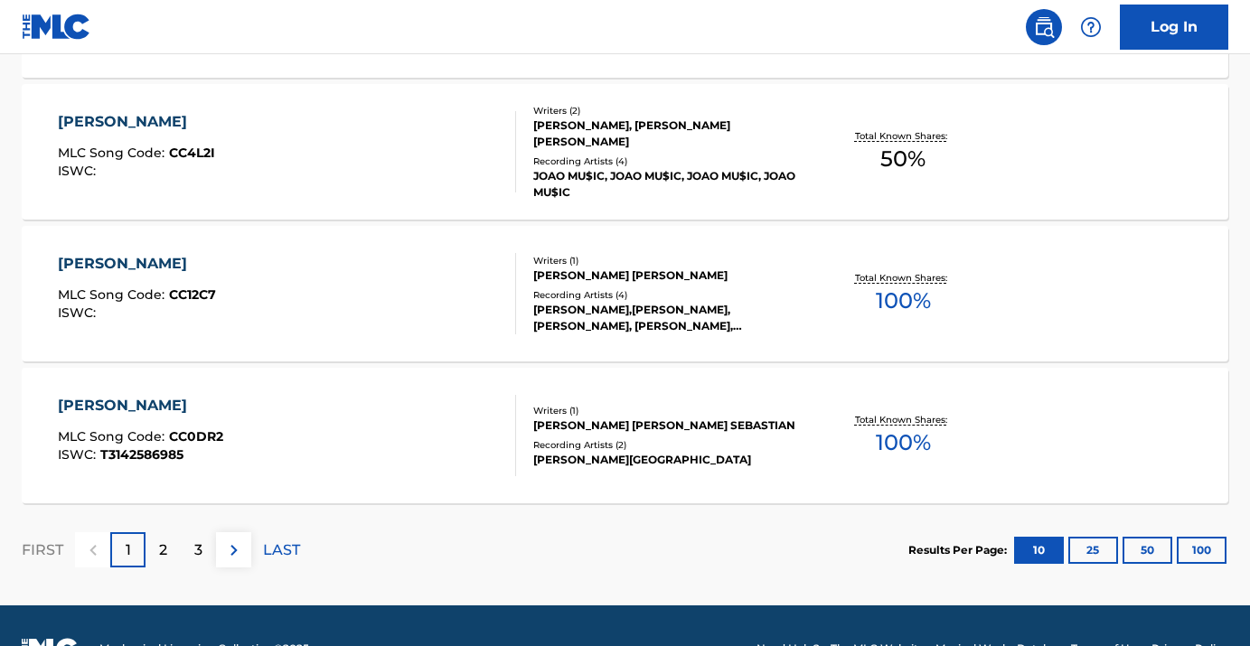
scroll to position [1567, 0]
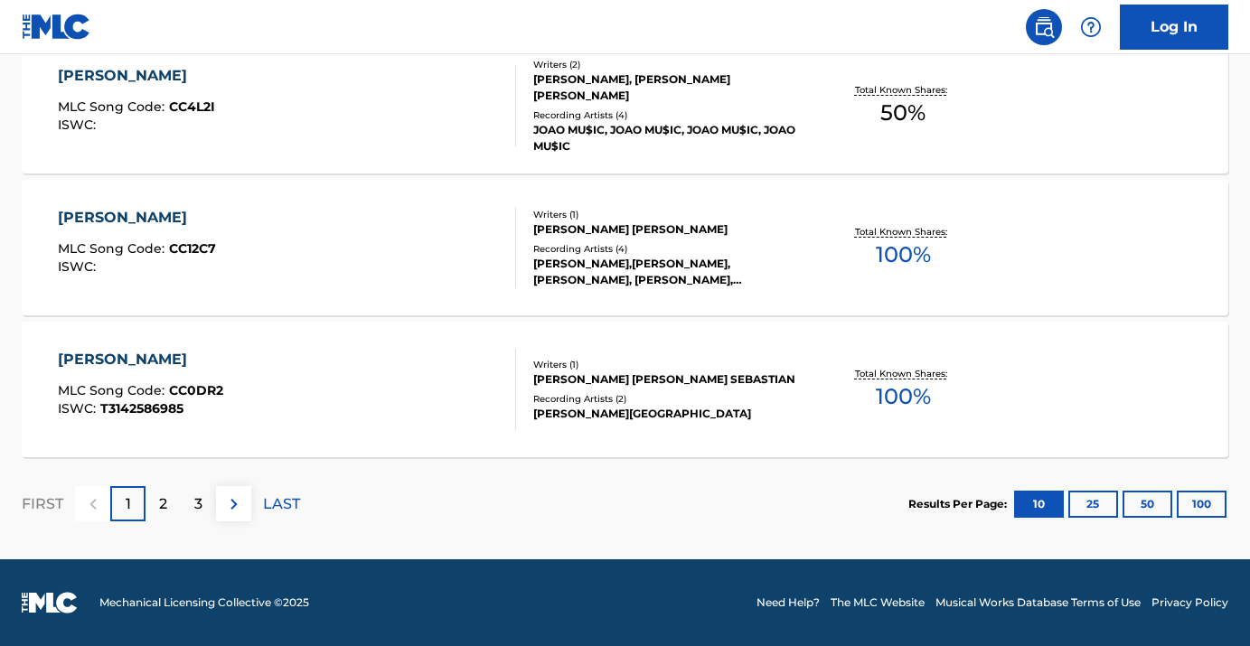
click at [166, 503] on p "2" at bounding box center [163, 505] width 8 height 22
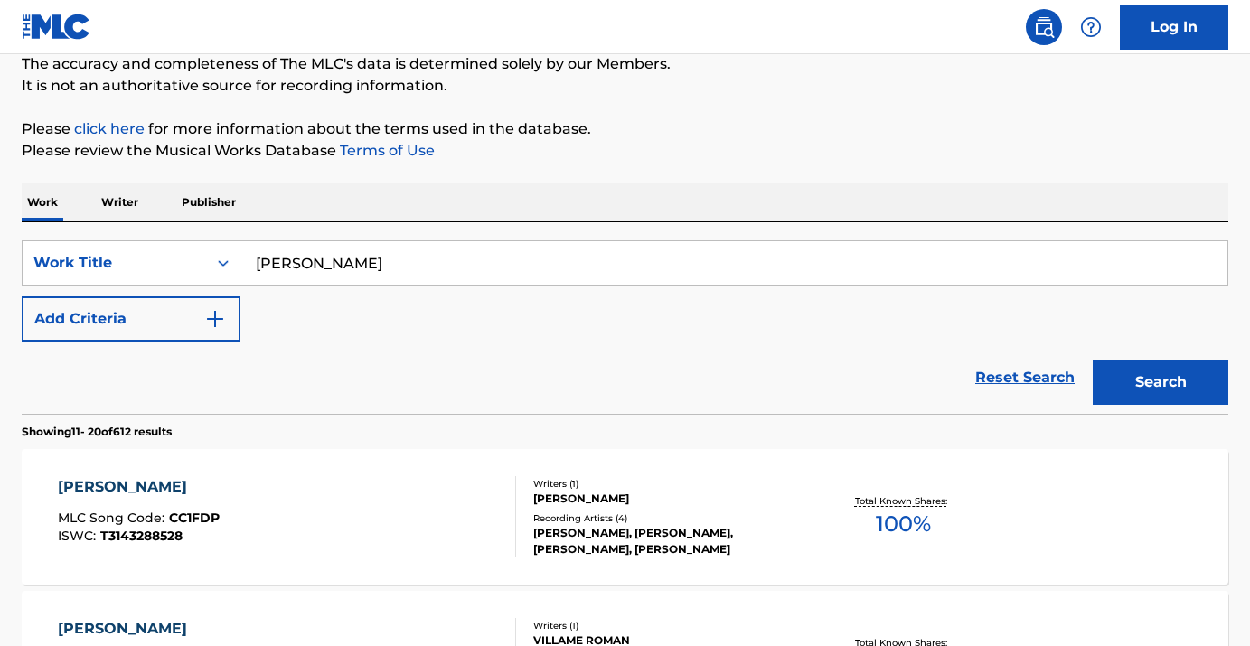
scroll to position [0, 0]
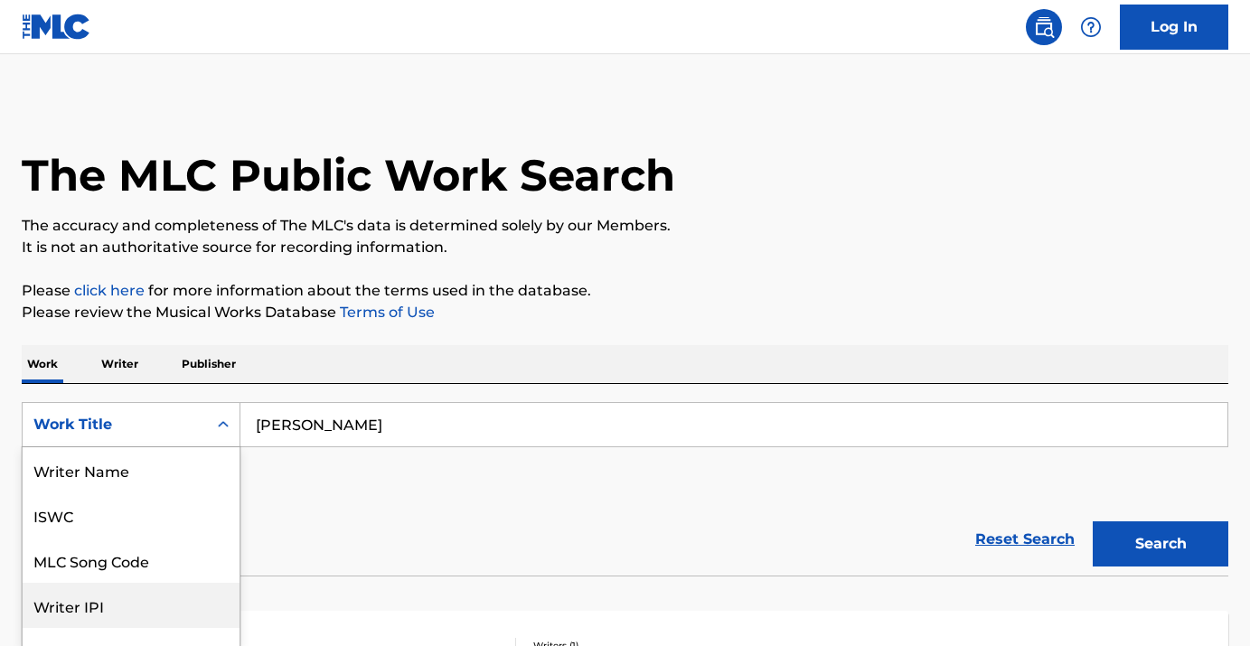
click at [136, 437] on div "Writer IPI, 4 of 8. 8 results available. Use Up and Down to choose options, pre…" at bounding box center [131, 424] width 219 height 45
